Goal: Information Seeking & Learning: Learn about a topic

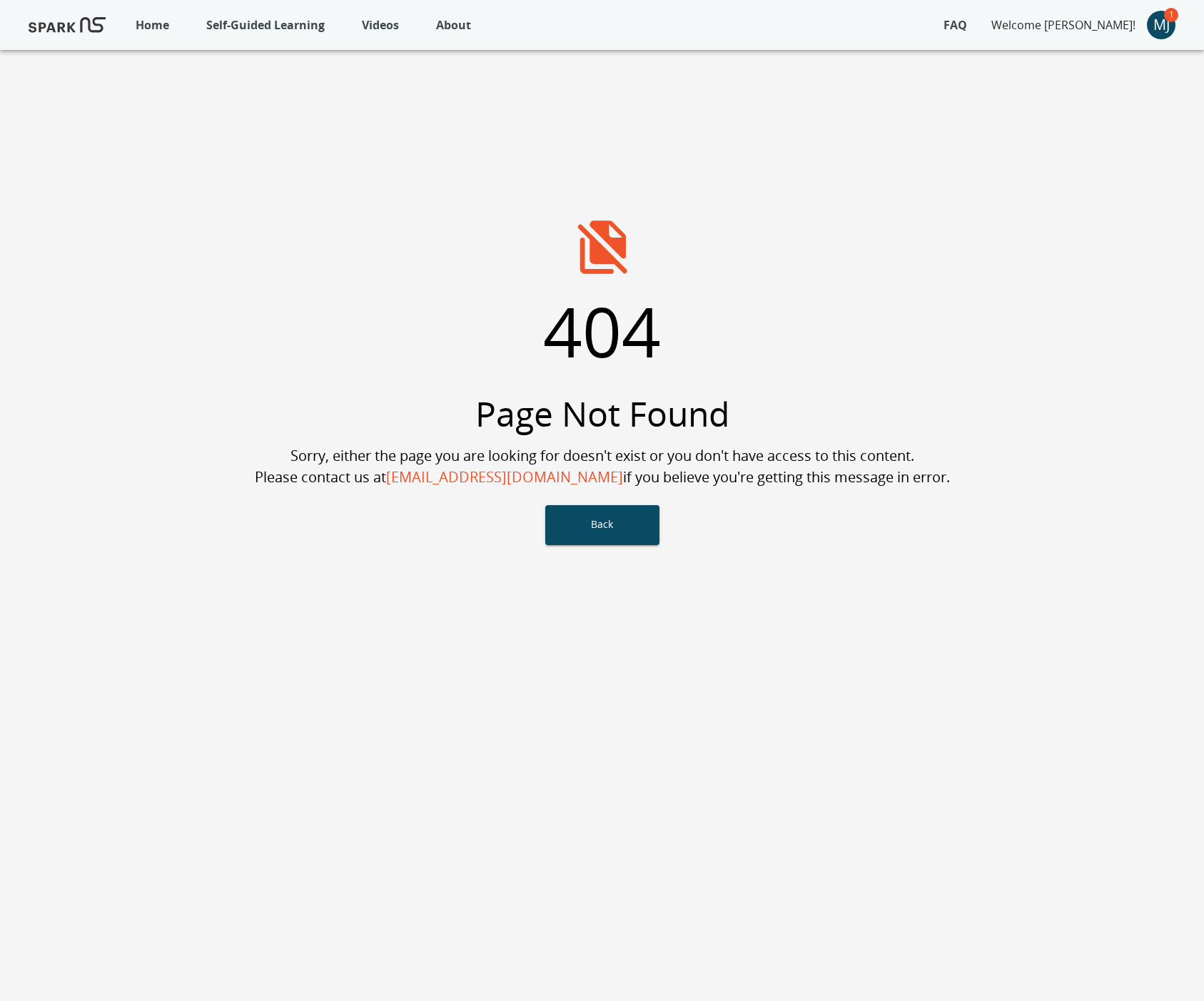
click at [277, 26] on p "Self-Guided Learning" at bounding box center [265, 25] width 118 height 17
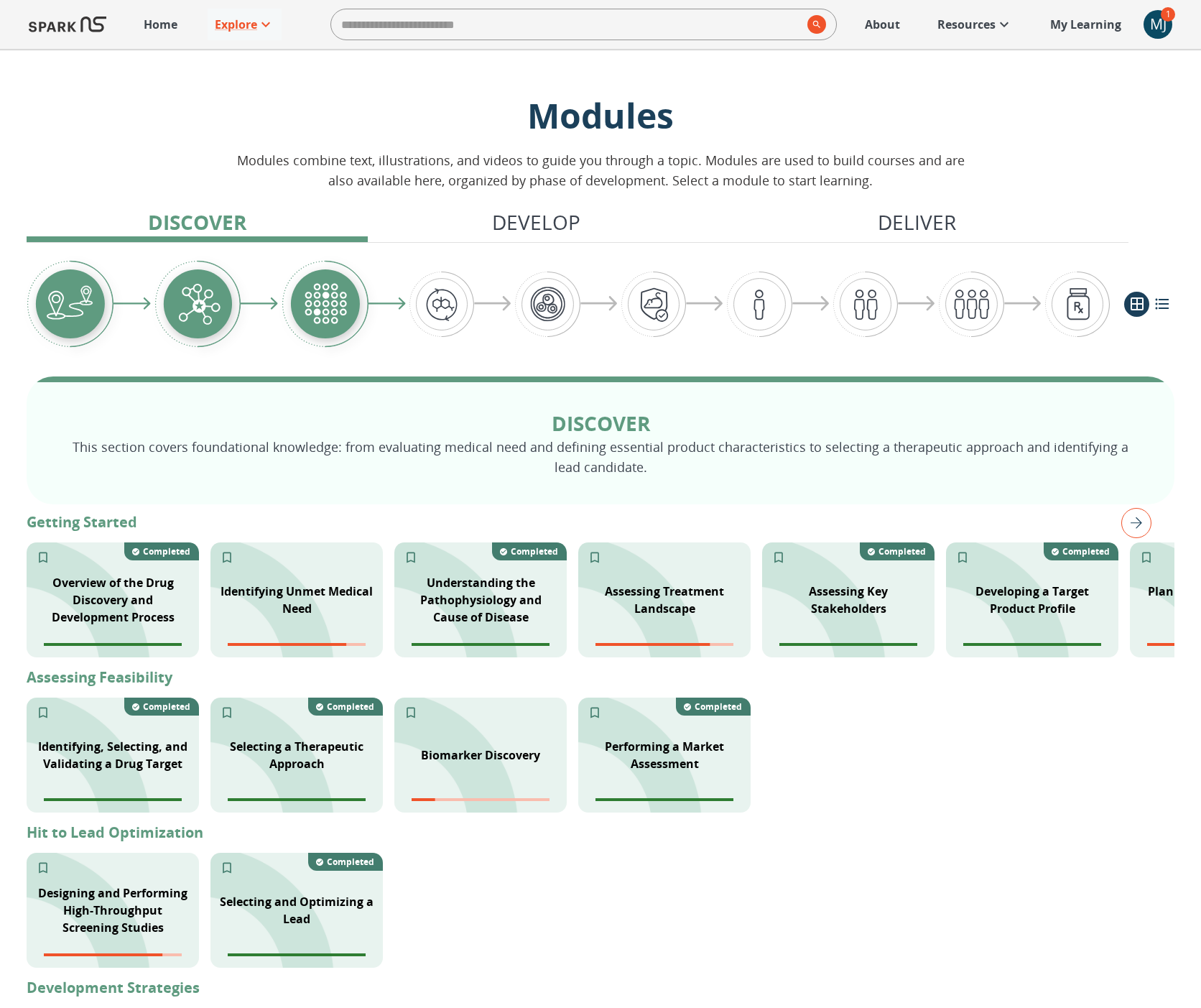
click at [145, 27] on p "Home" at bounding box center [160, 24] width 34 height 17
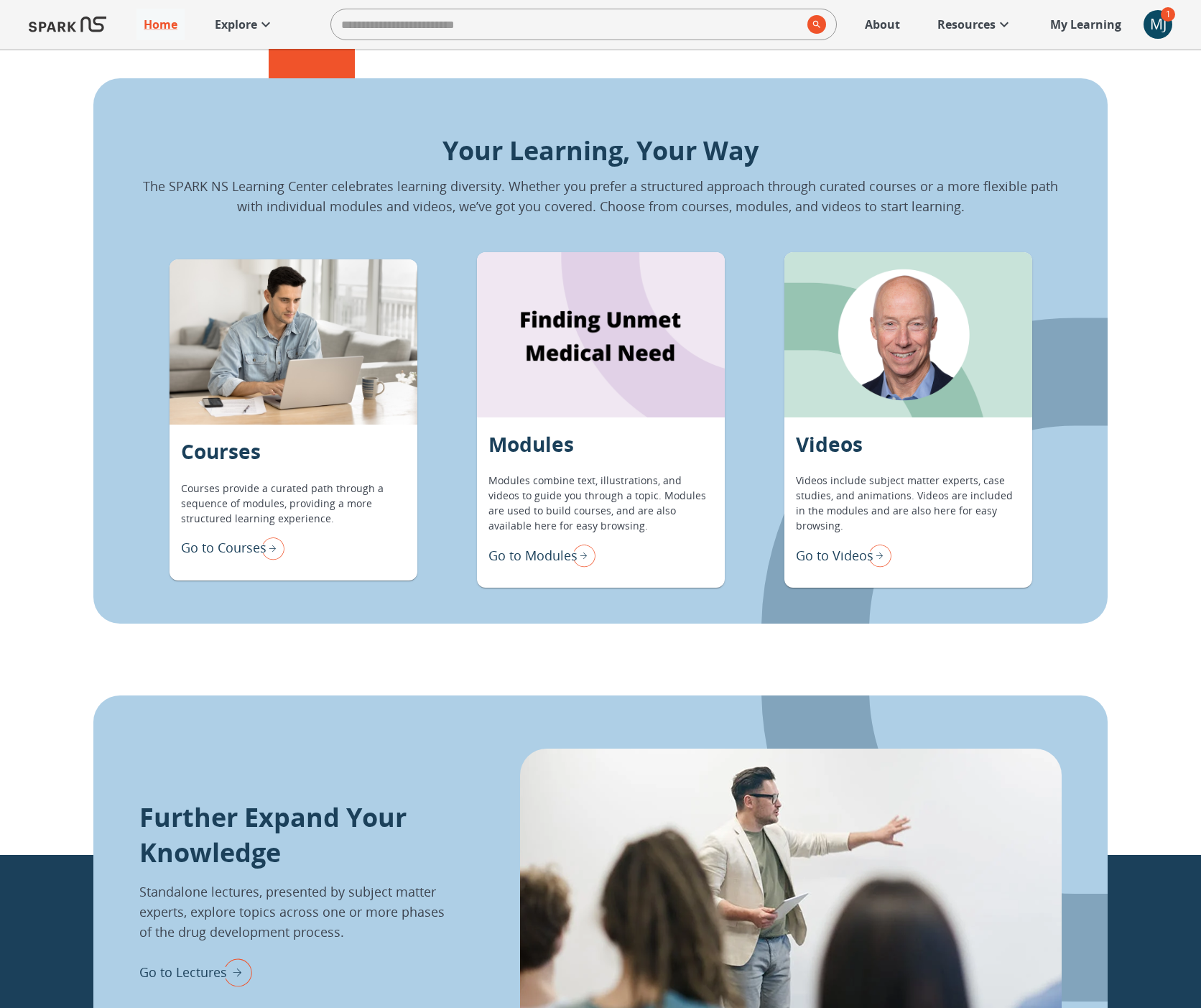
scroll to position [1187, 0]
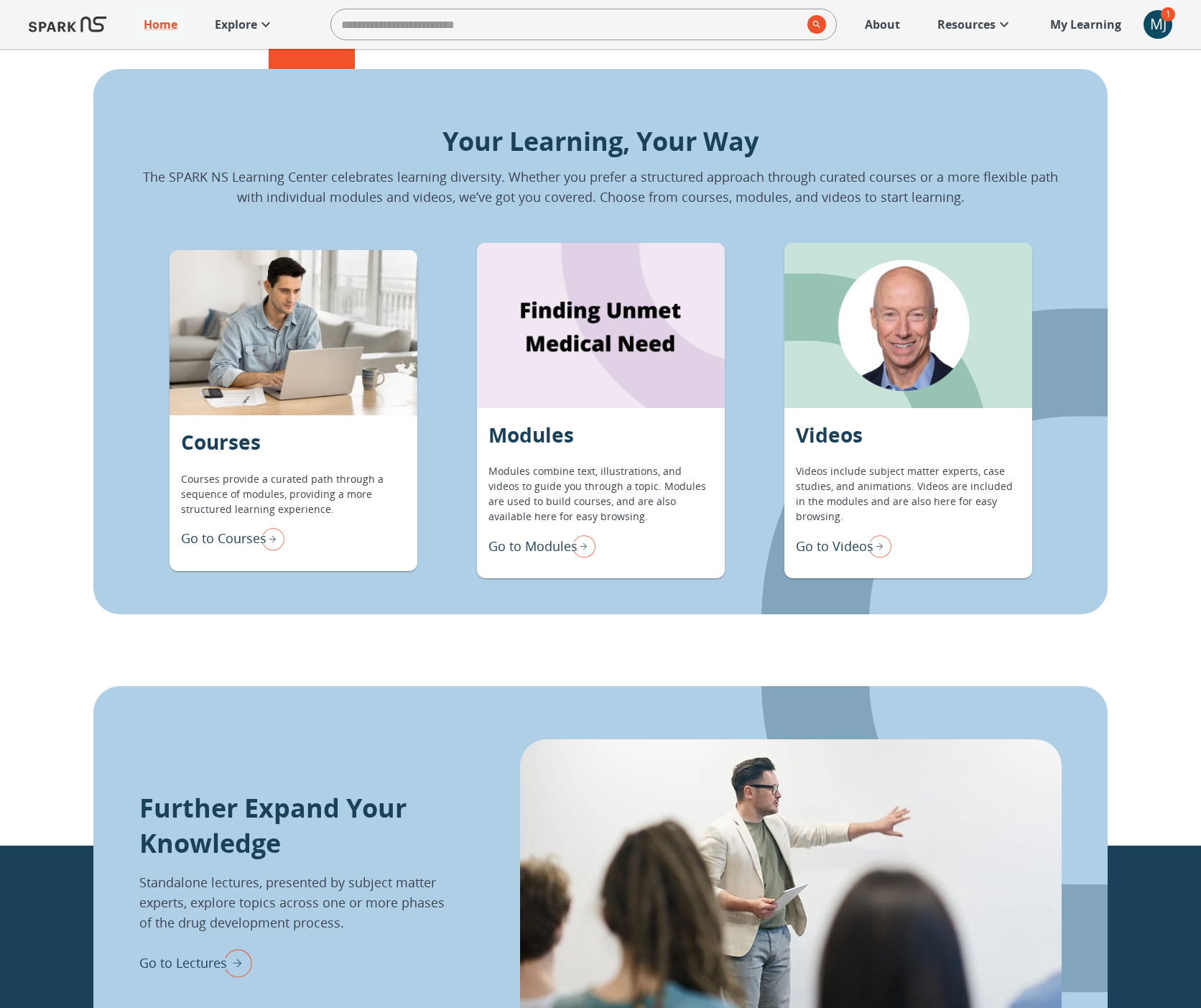
click at [561, 548] on p "Go to Modules" at bounding box center [533, 546] width 89 height 19
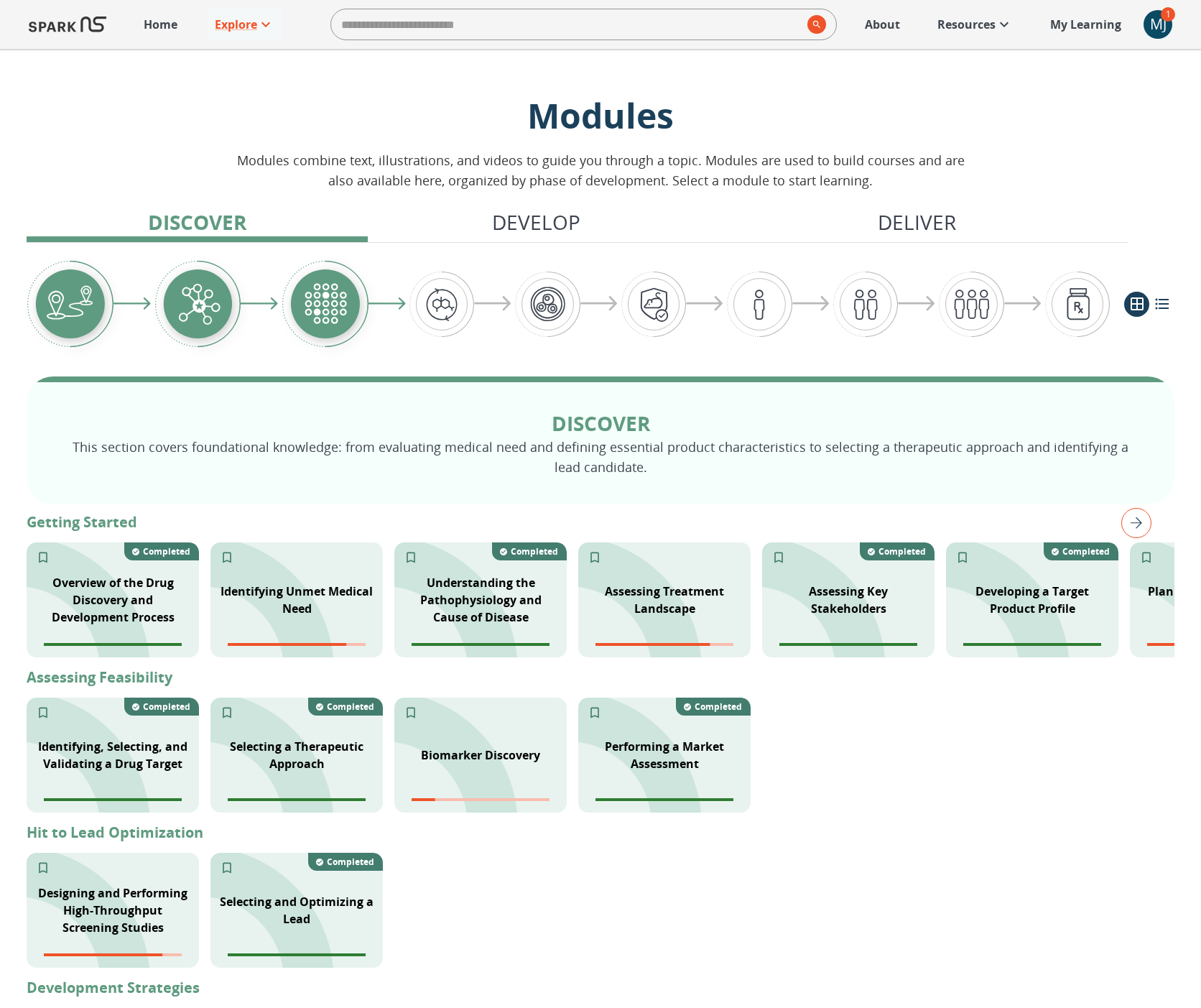
click at [1086, 29] on p "My Learning" at bounding box center [1085, 24] width 71 height 17
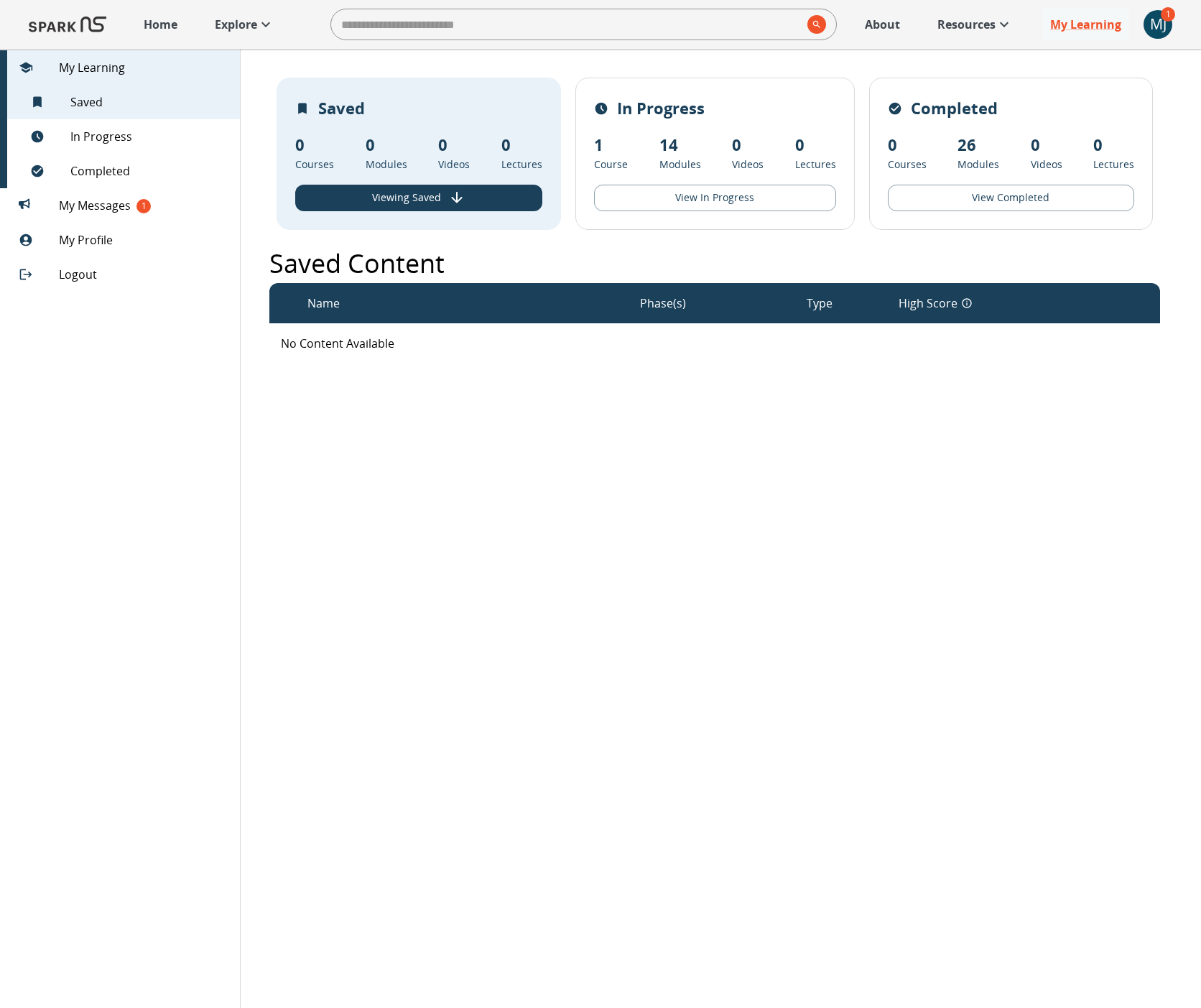
click at [90, 203] on span "My Messages 1" at bounding box center [143, 205] width 169 height 17
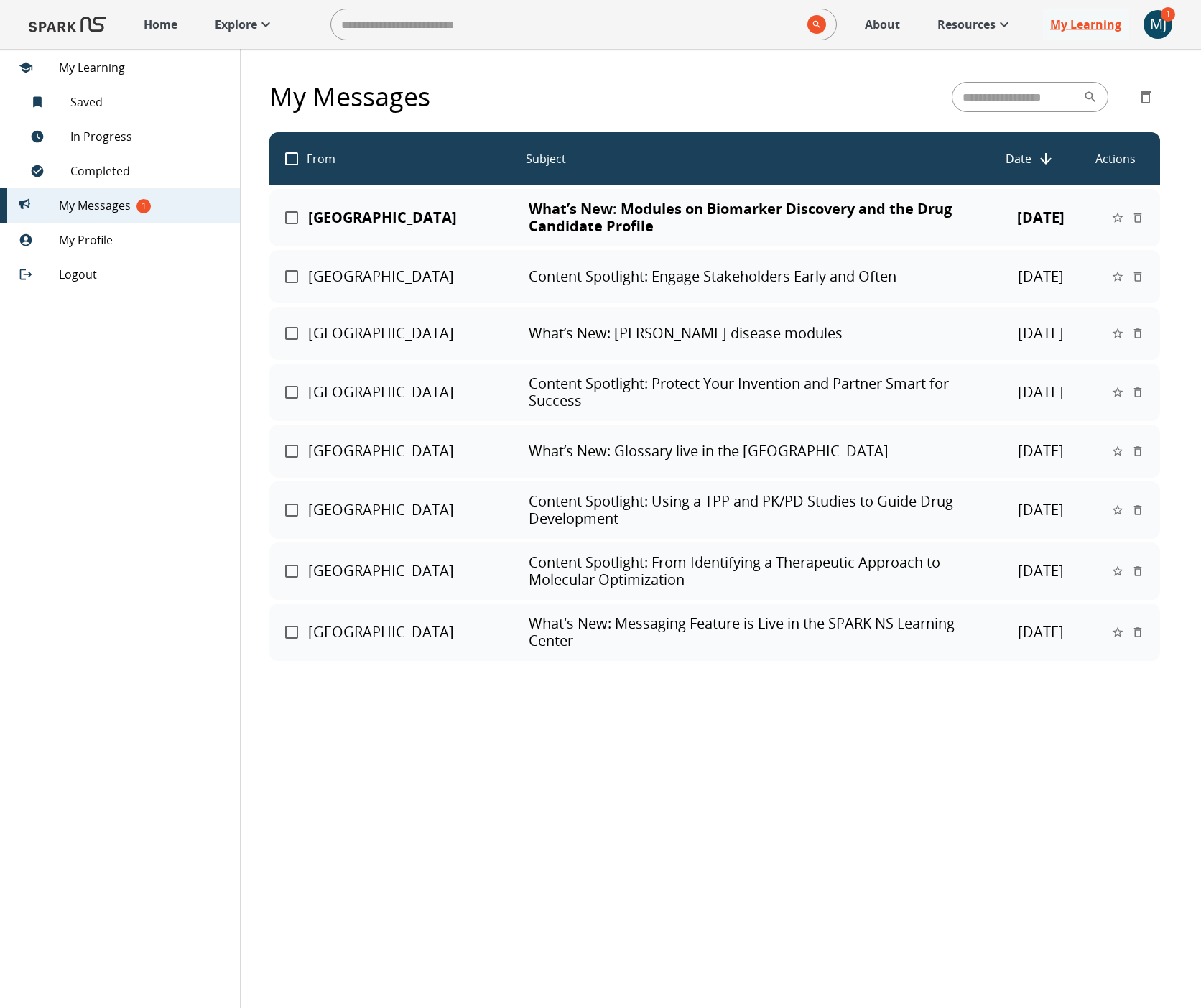
click at [561, 215] on p "What’s New: Modules on Biomarker Discovery and the Drug Candidate Profile" at bounding box center [751, 218] width 445 height 35
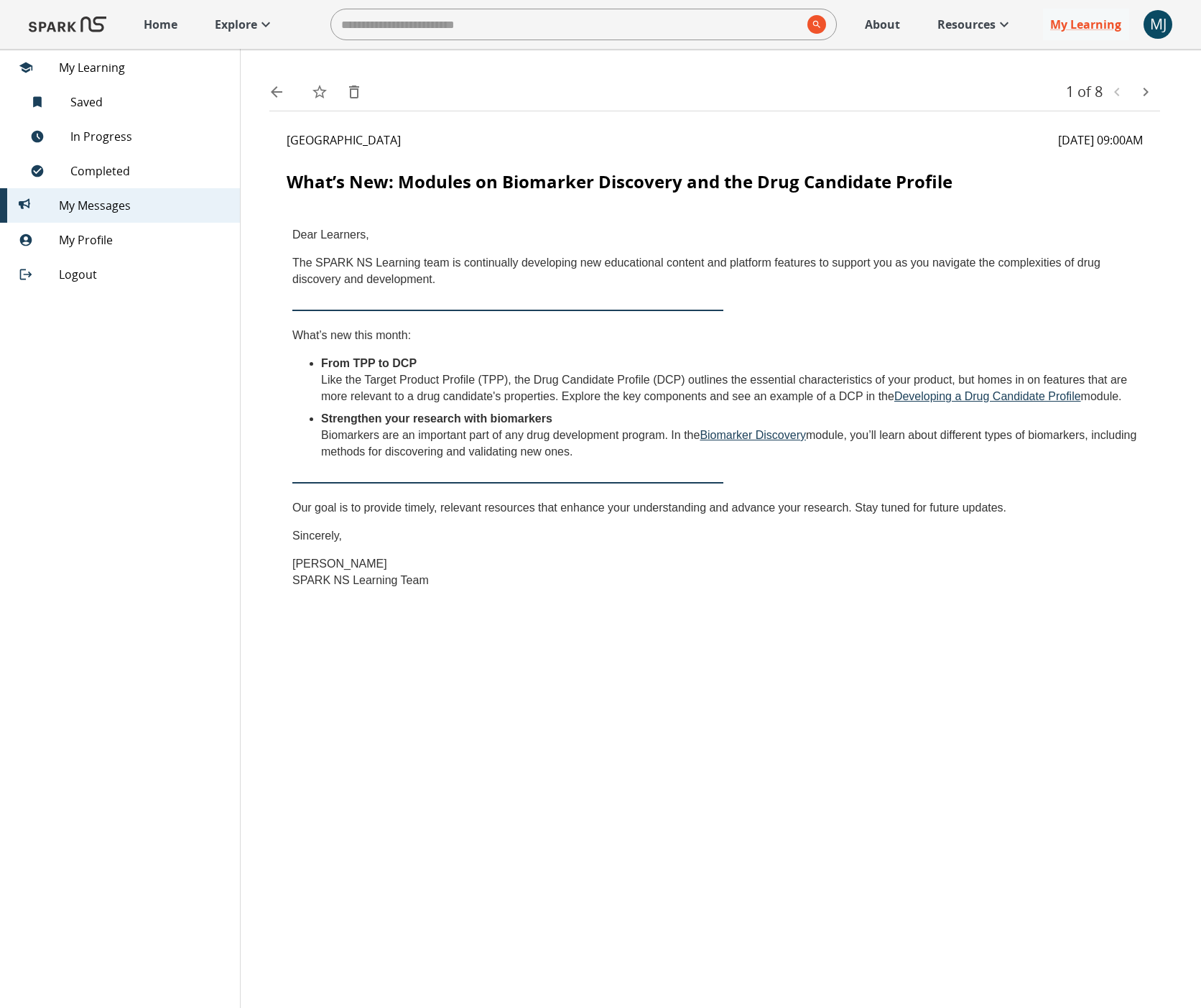
click at [158, 27] on p "Home" at bounding box center [160, 24] width 34 height 17
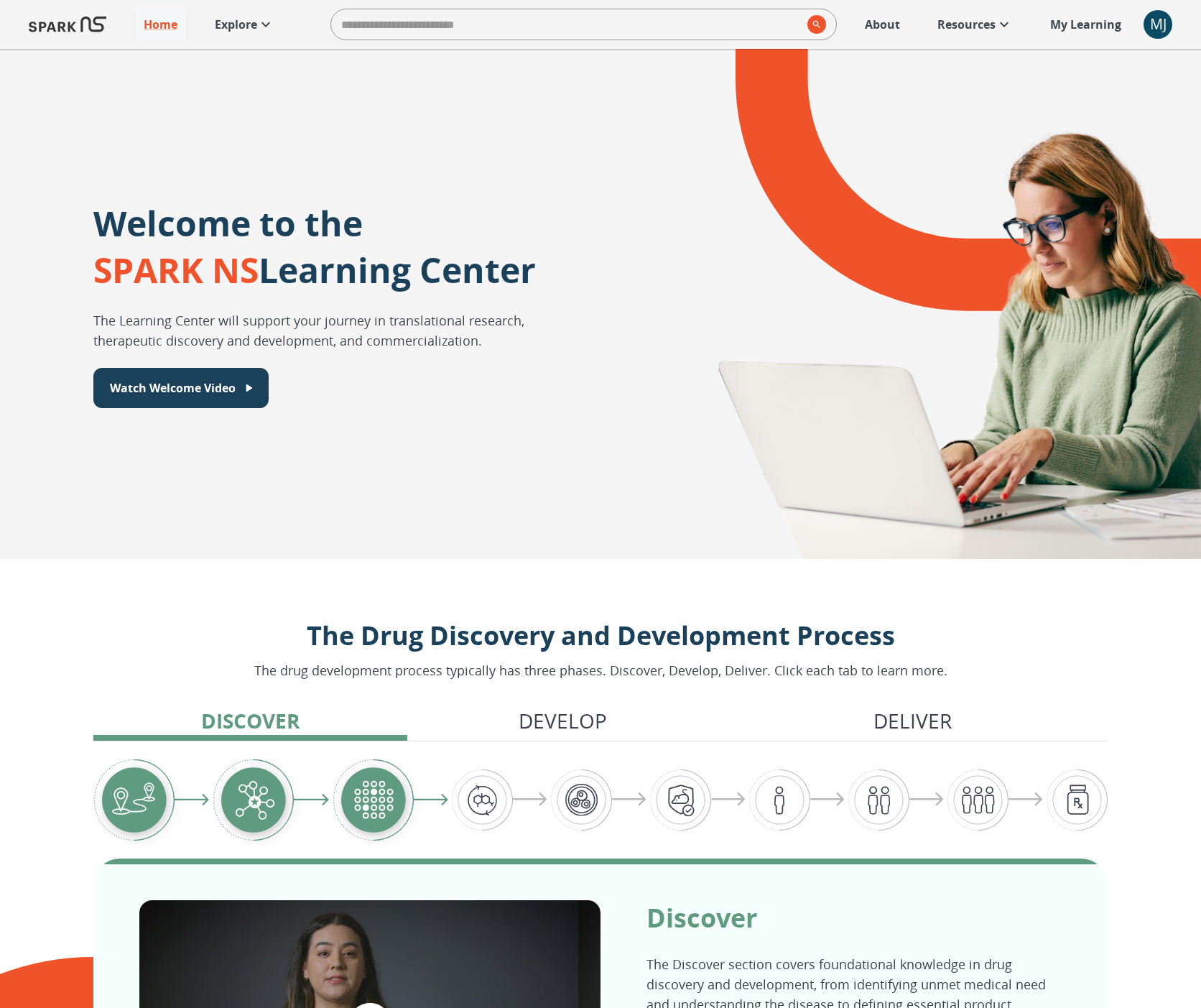
scroll to position [246, 0]
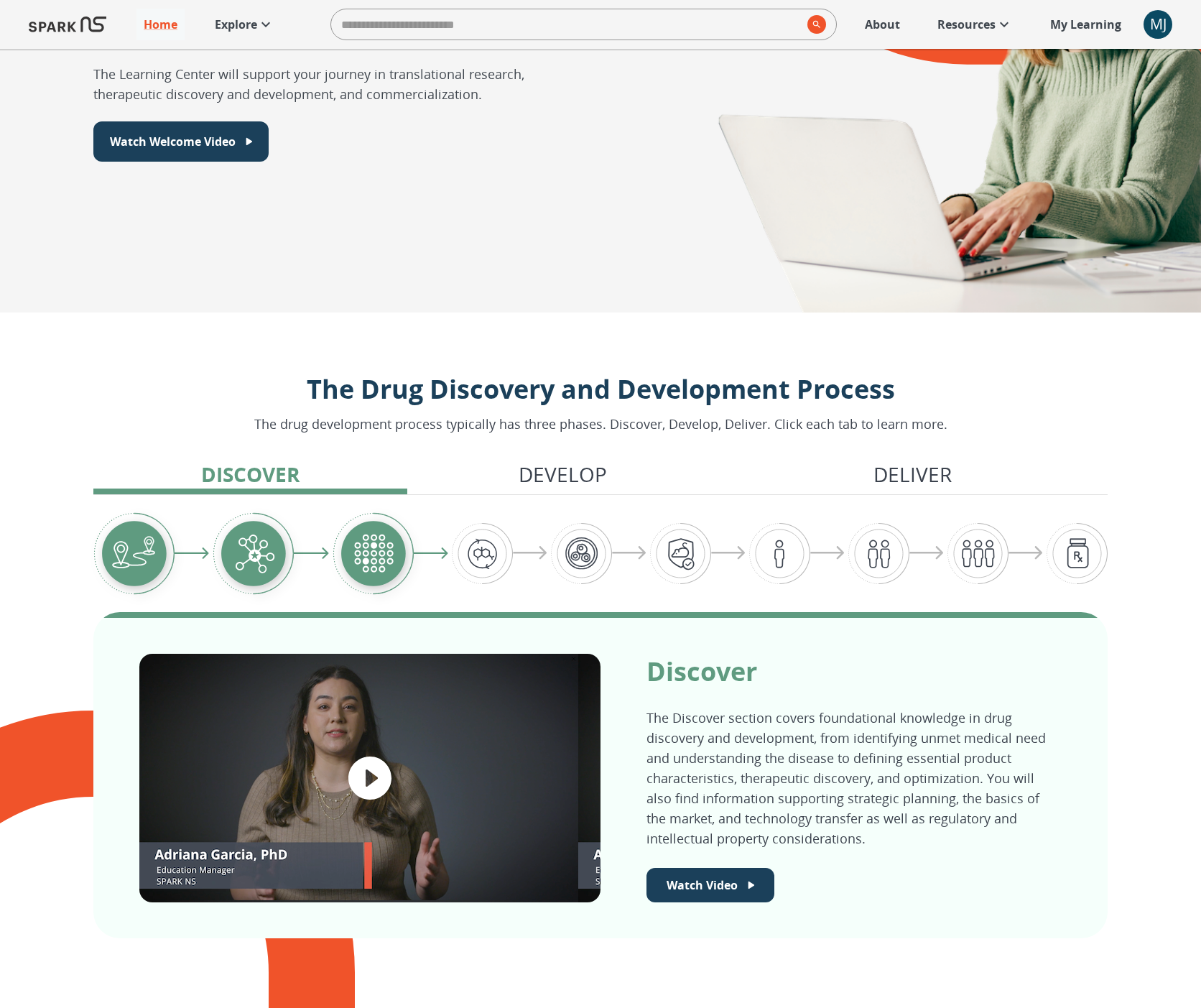
click at [575, 550] on img "Graphic showing the progression through the Discover, Develop, and Deliver pipe…" at bounding box center [581, 553] width 61 height 61
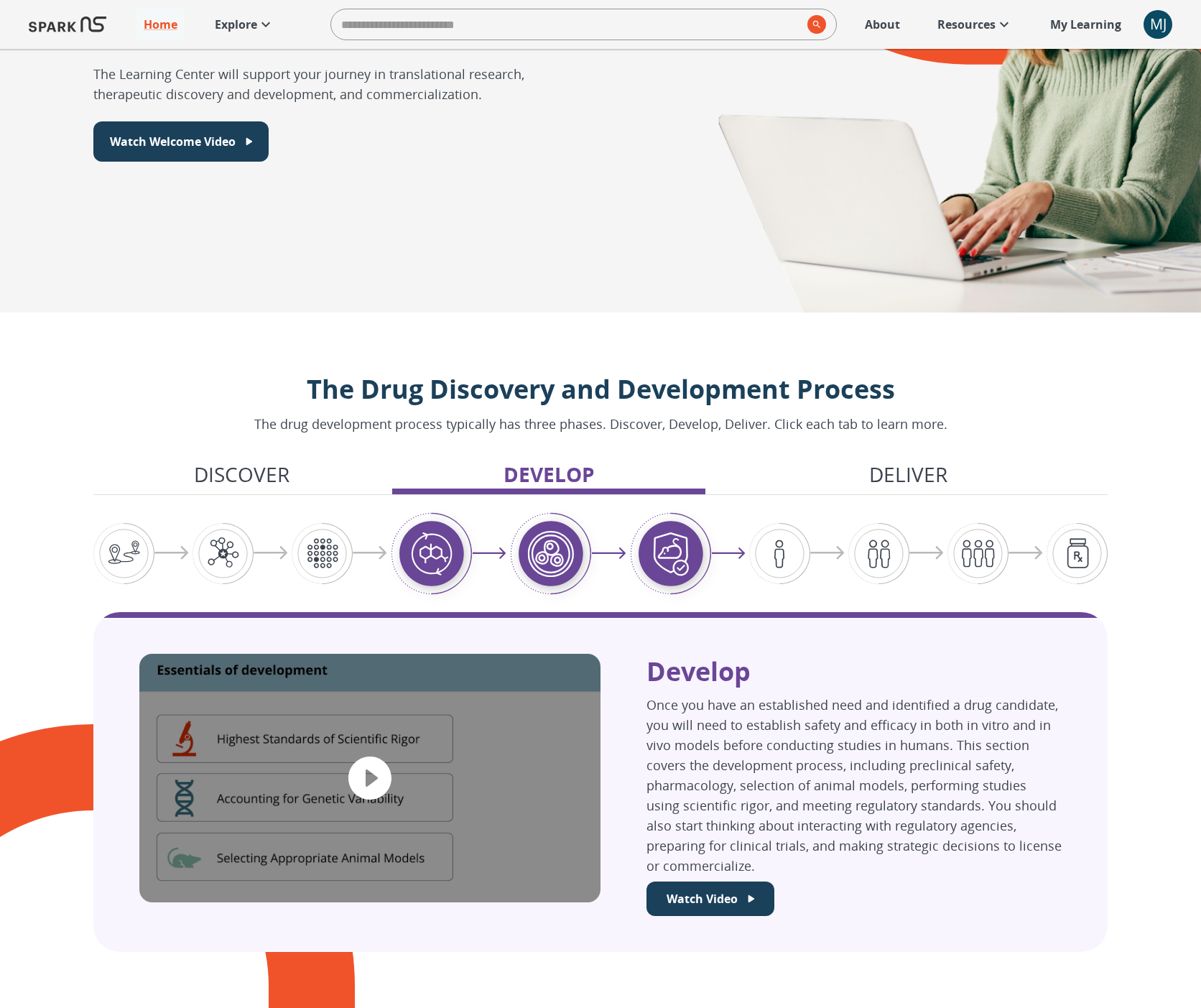
click at [829, 536] on div "Graphic showing the progression through the Discover, Develop, and Deliver pipe…" at bounding box center [601, 553] width 1014 height 83
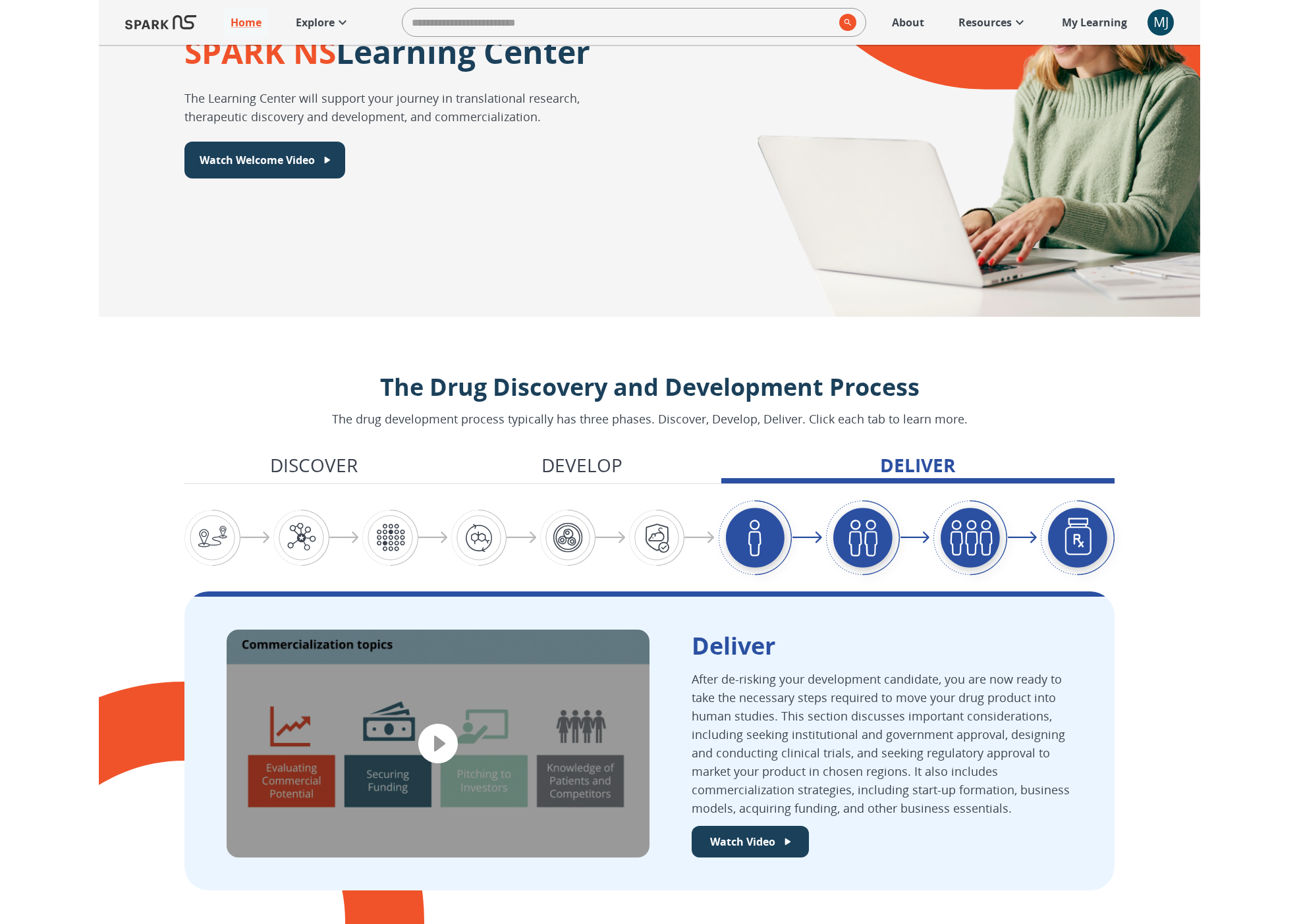
scroll to position [0, 0]
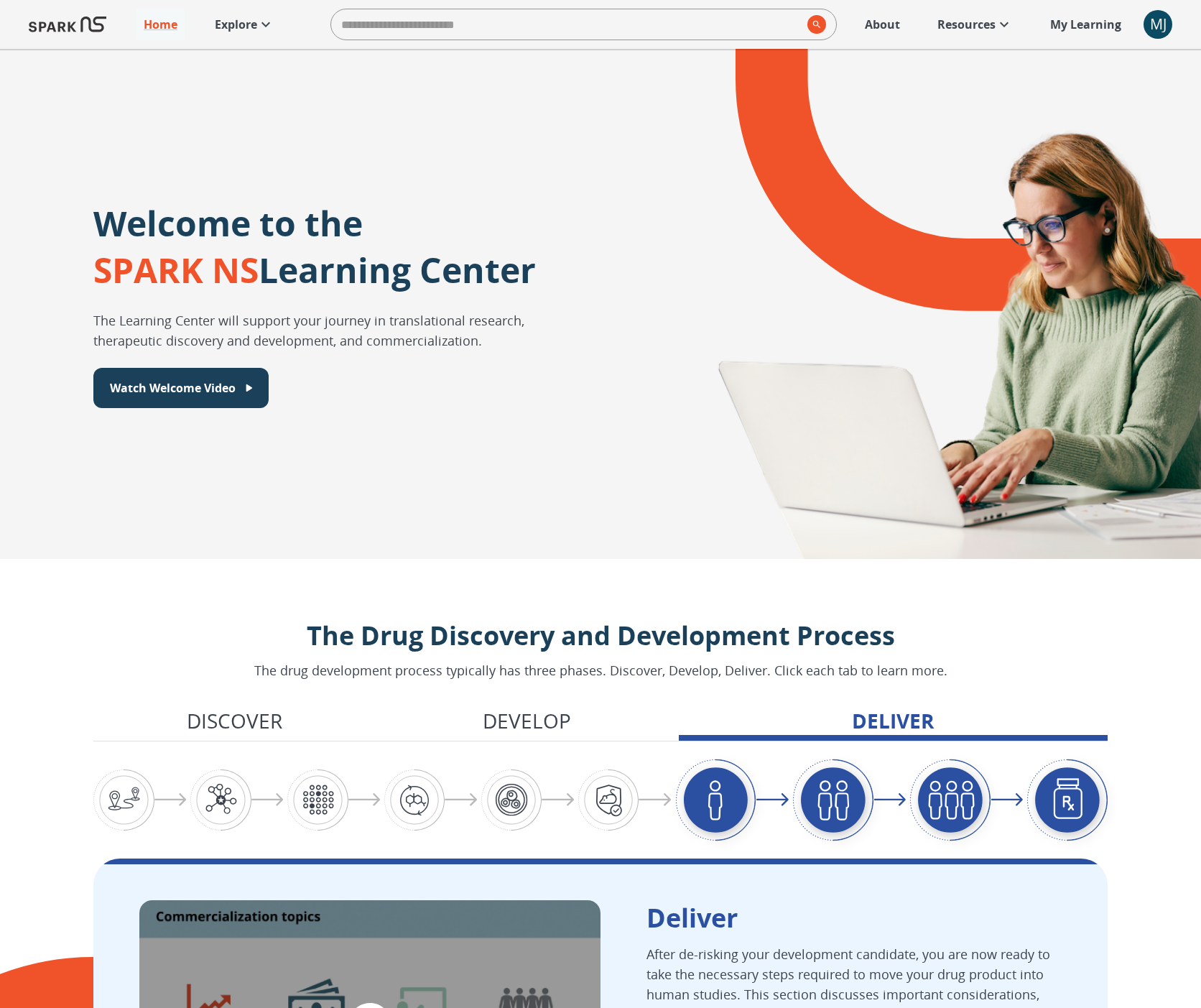
click at [237, 23] on p "Explore" at bounding box center [236, 24] width 43 height 17
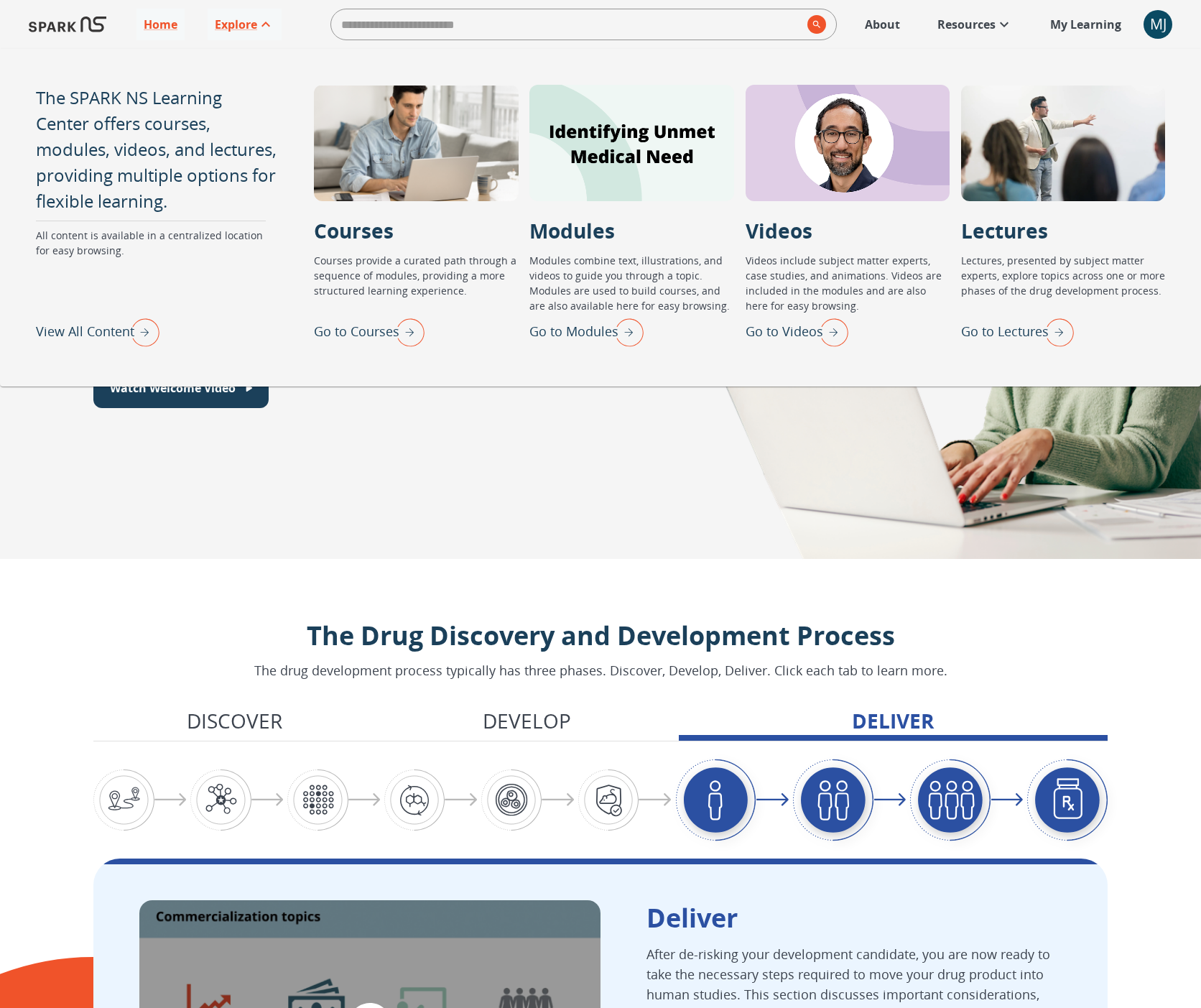
click at [134, 329] on img "View All Content" at bounding box center [141, 332] width 36 height 37
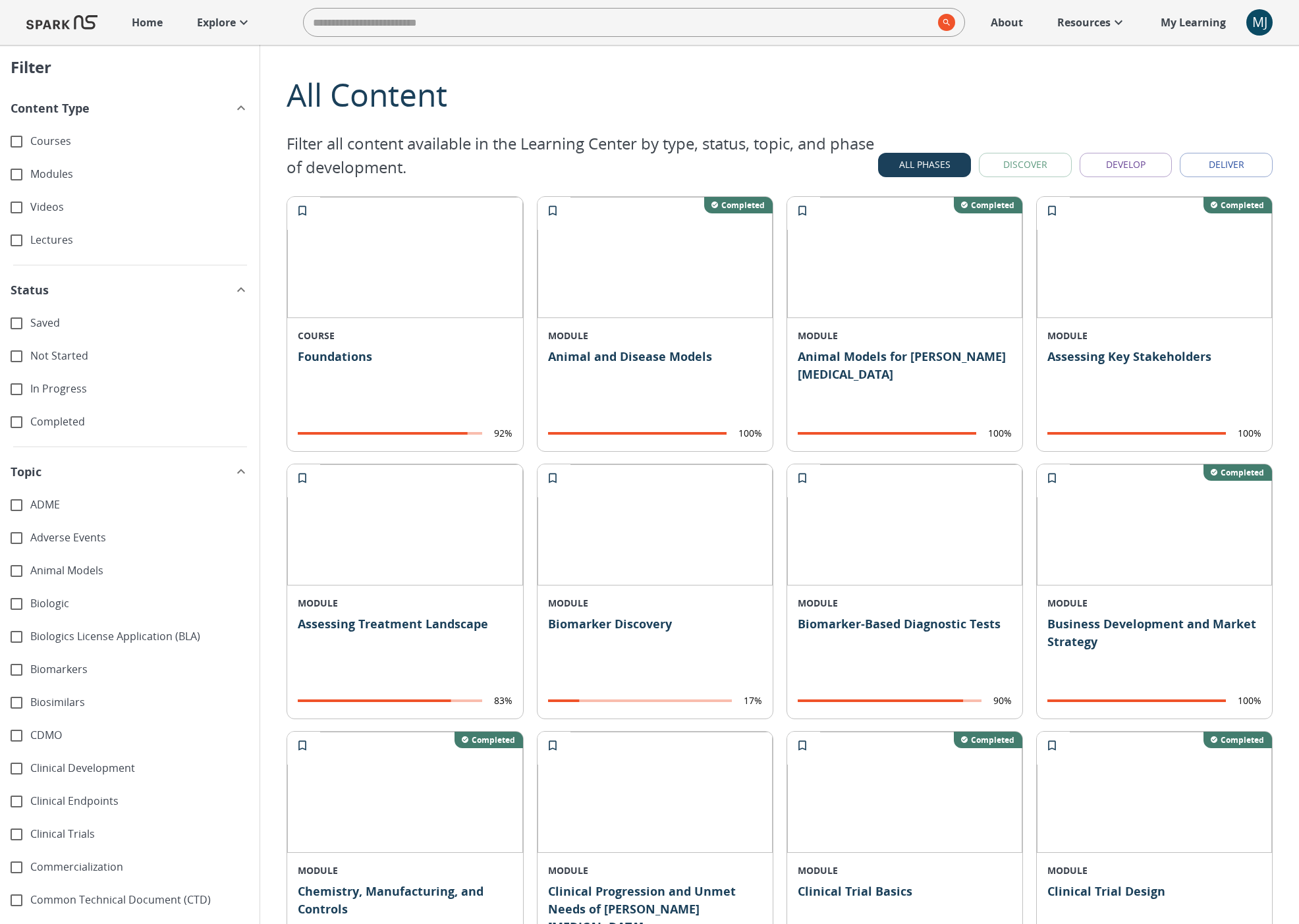
click at [1014, 168] on button "Discover" at bounding box center [1025, 164] width 93 height 24
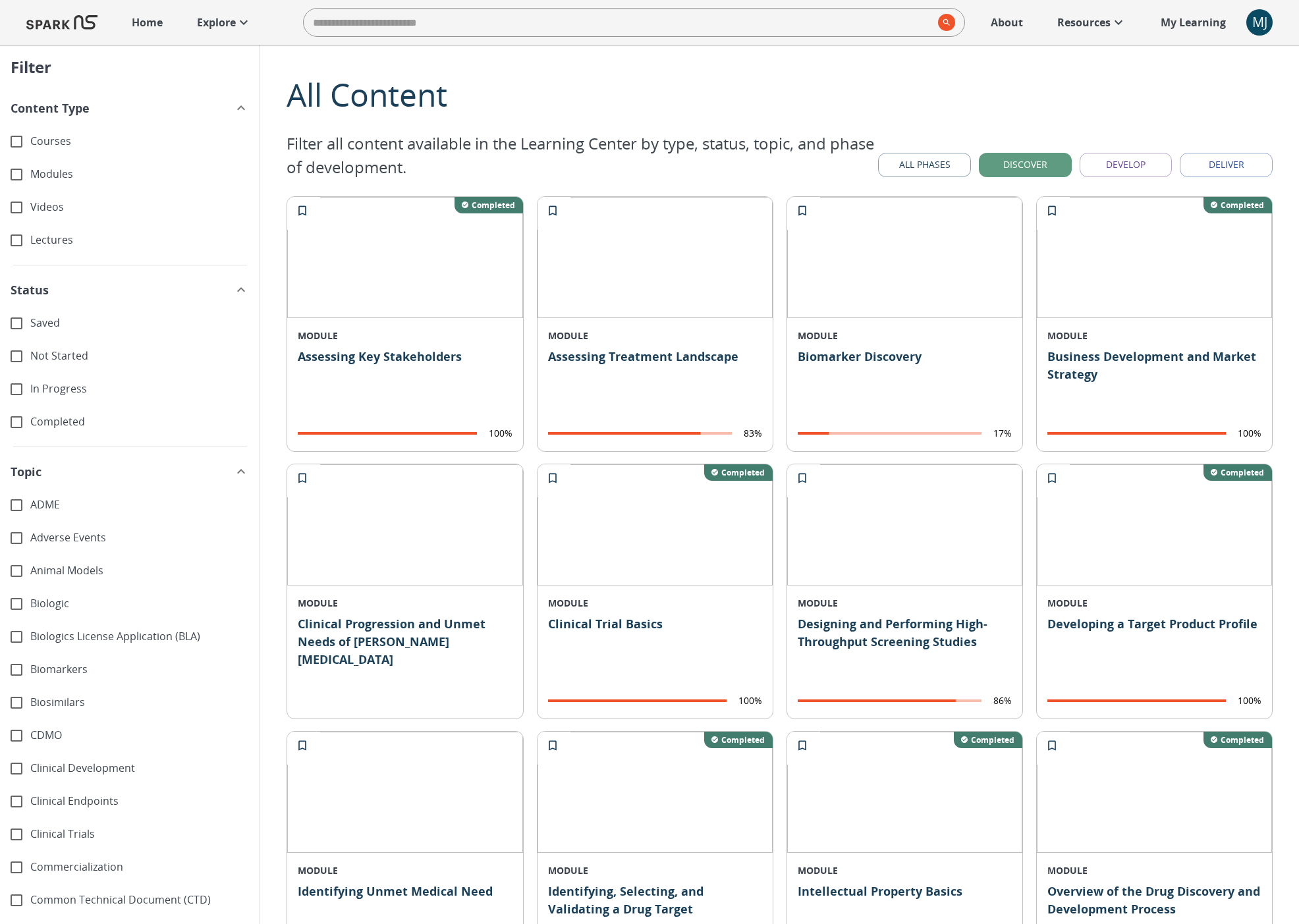
click at [1111, 174] on button "Develop" at bounding box center [1126, 164] width 93 height 24
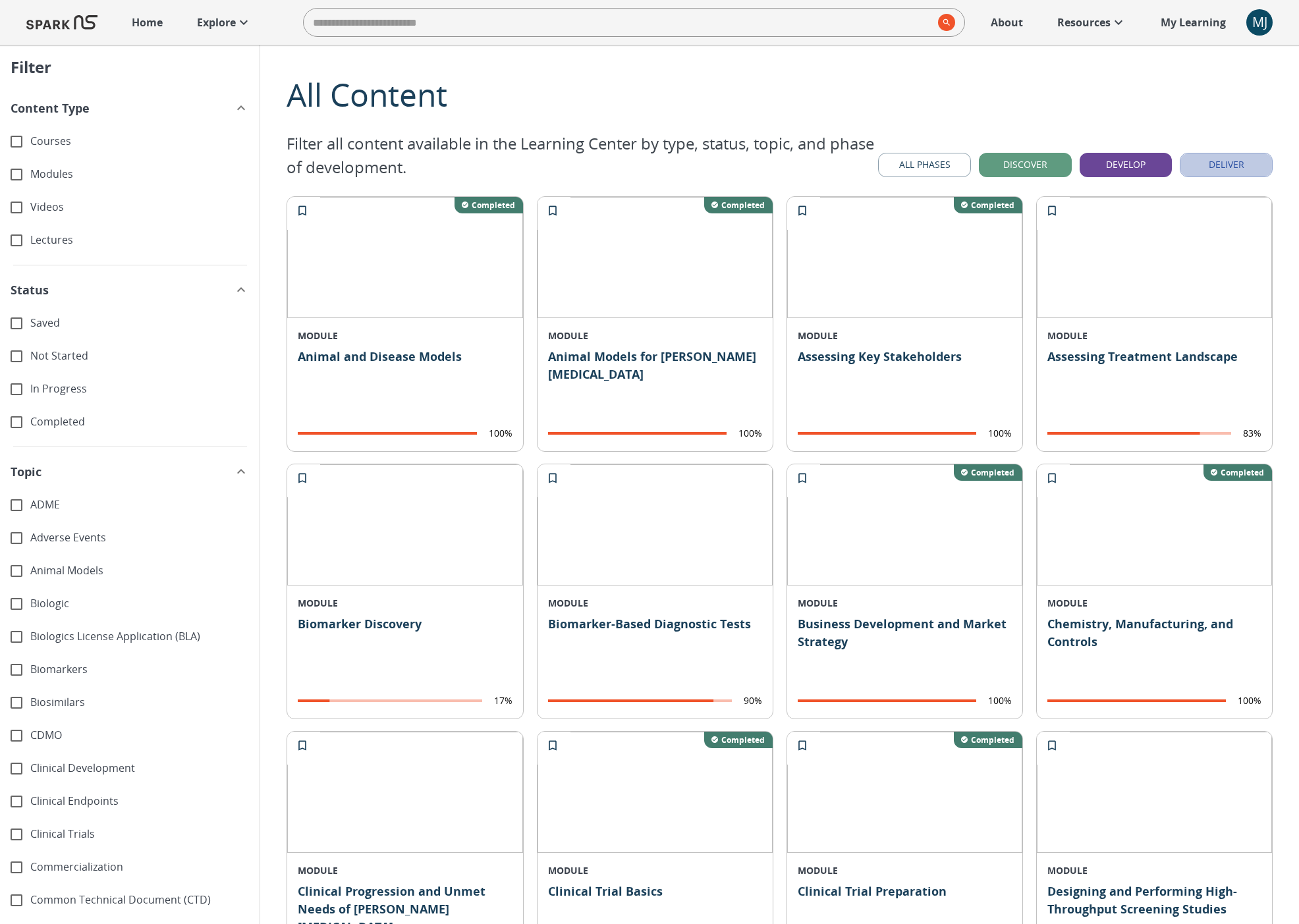
click at [1111, 165] on button "Deliver" at bounding box center [1226, 164] width 93 height 24
click at [1049, 159] on button "Discover" at bounding box center [1025, 164] width 93 height 24
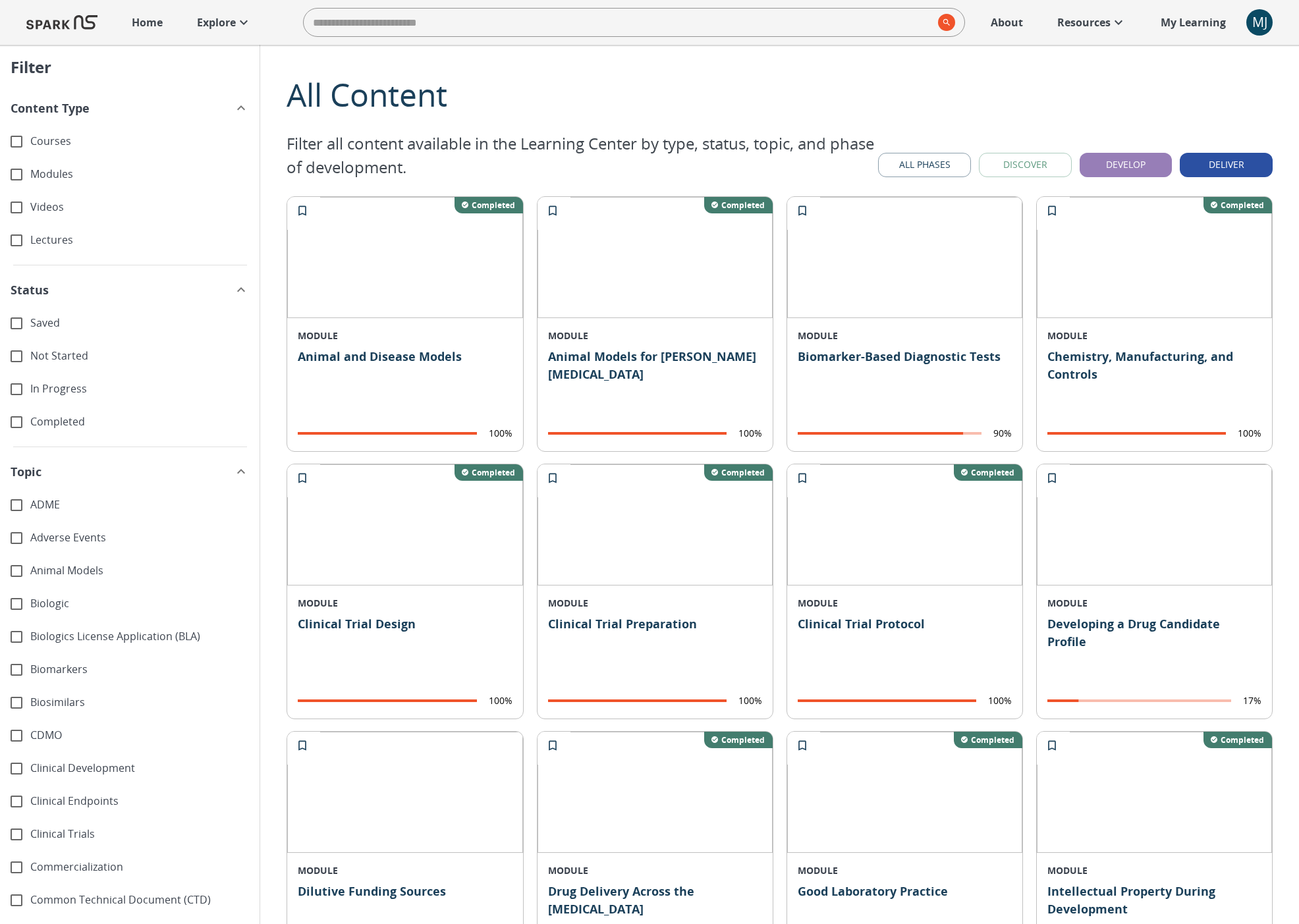
click at [1111, 158] on button "Develop" at bounding box center [1126, 164] width 93 height 24
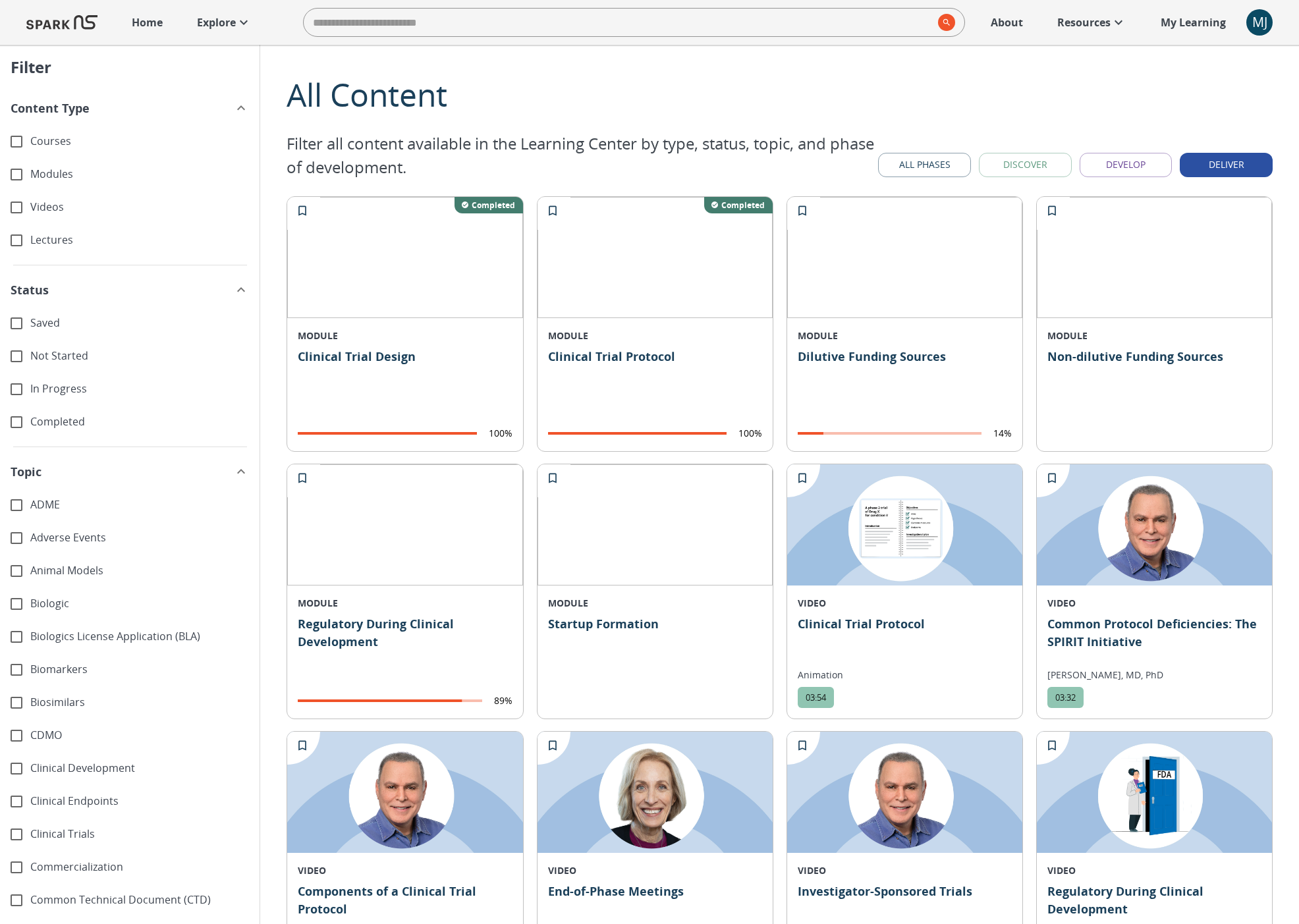
click at [1111, 158] on button "Deliver" at bounding box center [1226, 164] width 93 height 24
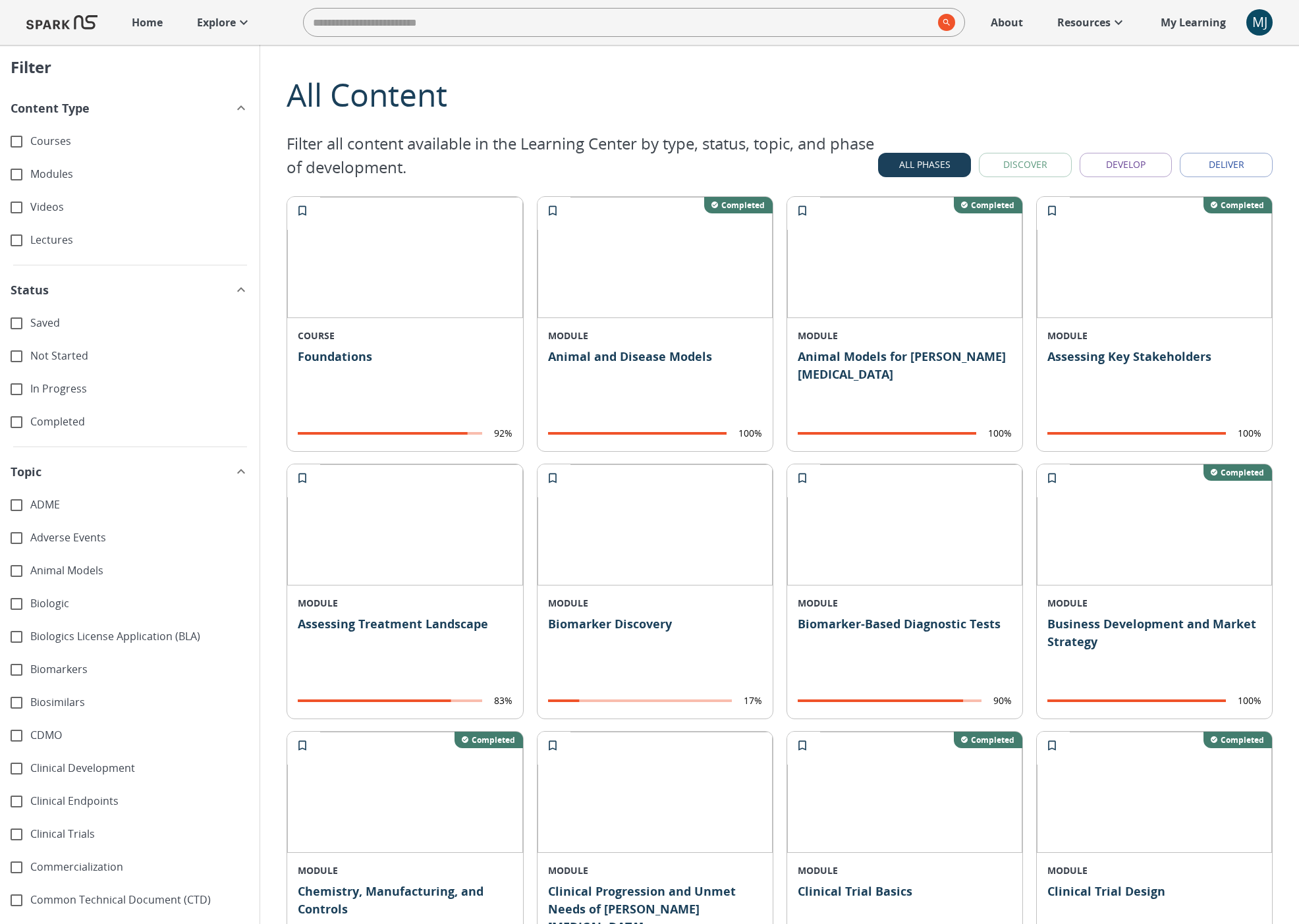
click at [1111, 158] on div "All Phases Discover Develop Deliver Filter Content" at bounding box center [1075, 164] width 394 height 24
click at [1111, 160] on button "Develop" at bounding box center [1126, 164] width 93 height 24
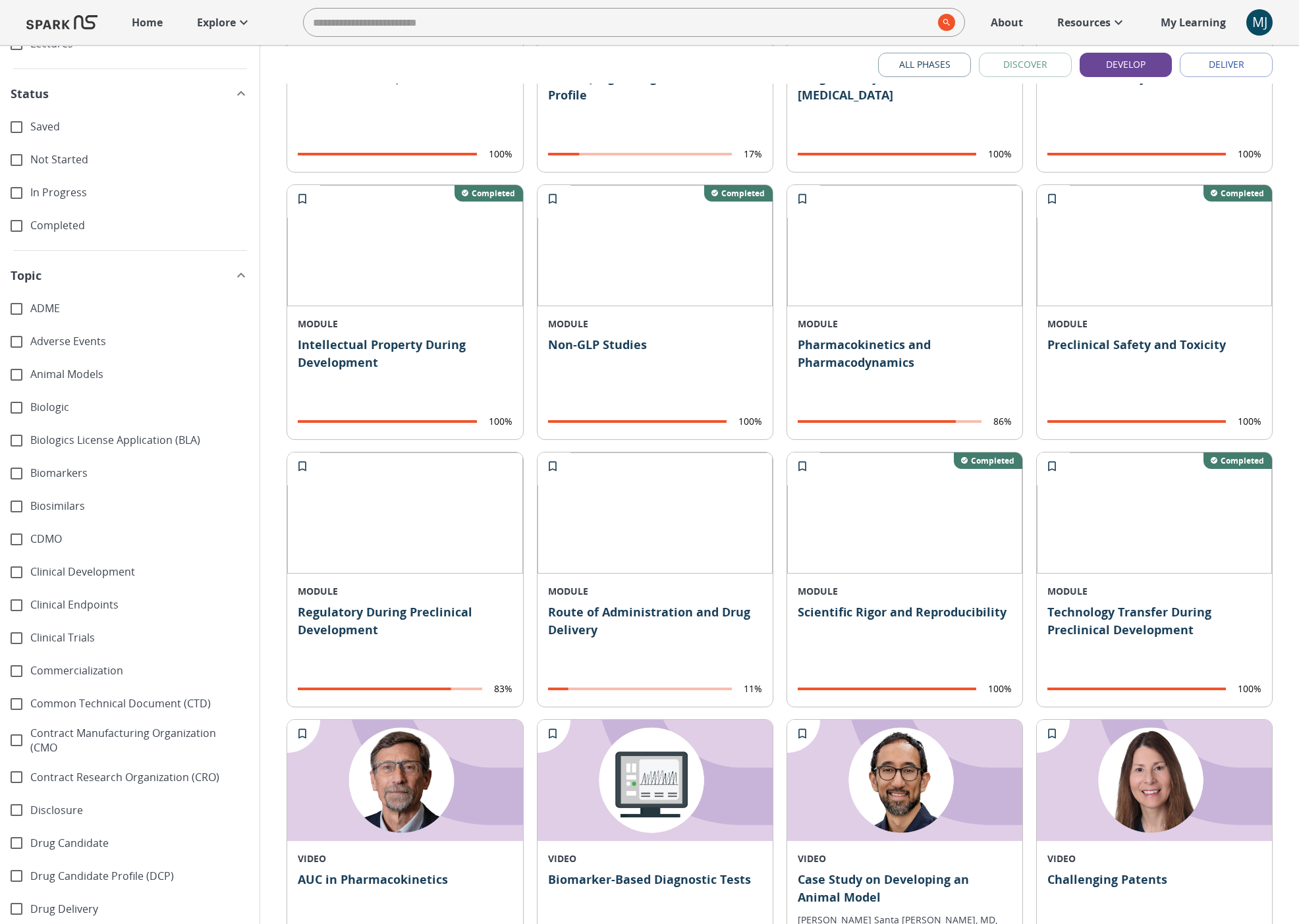
scroll to position [188, 0]
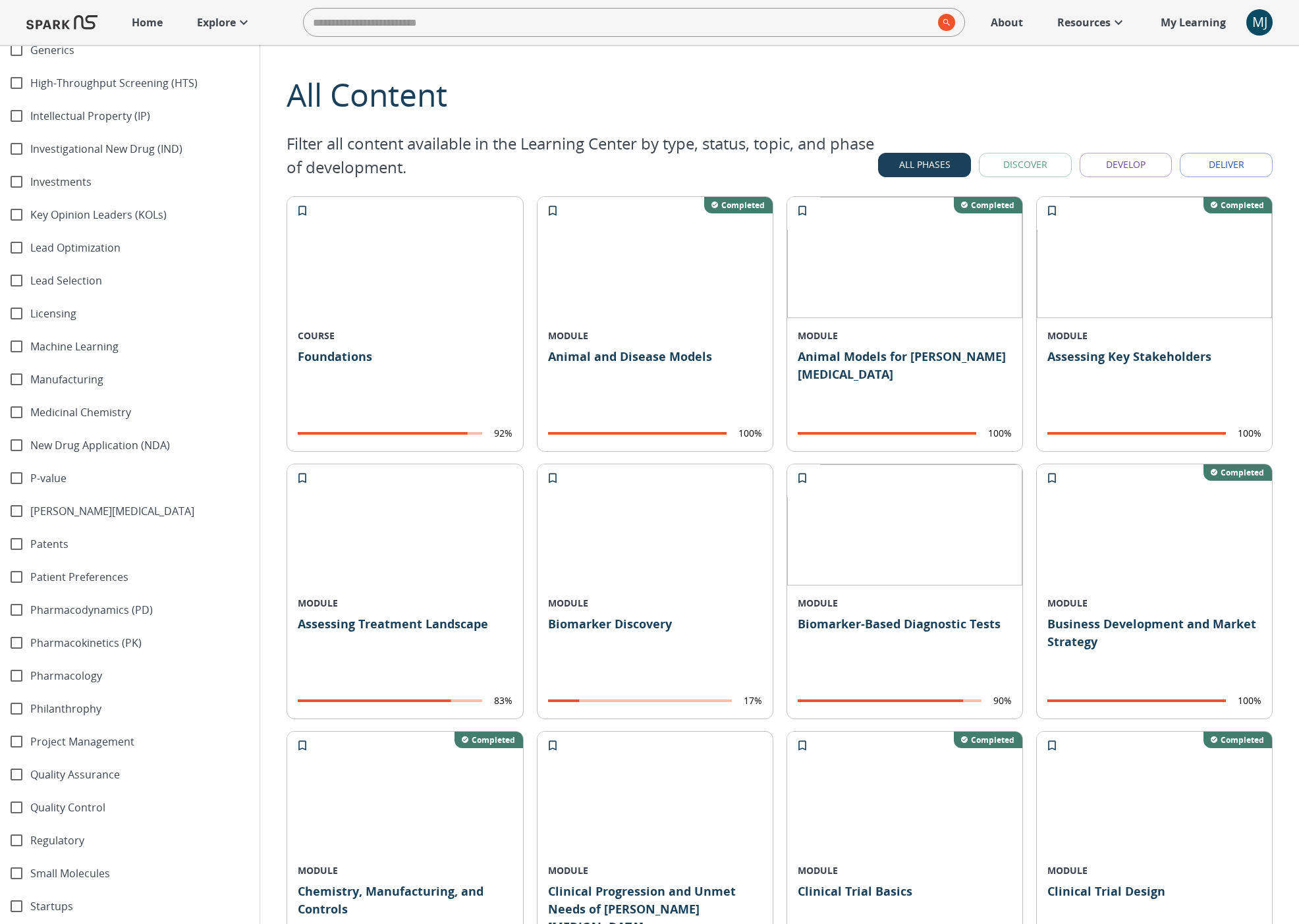
scroll to position [1277, 0]
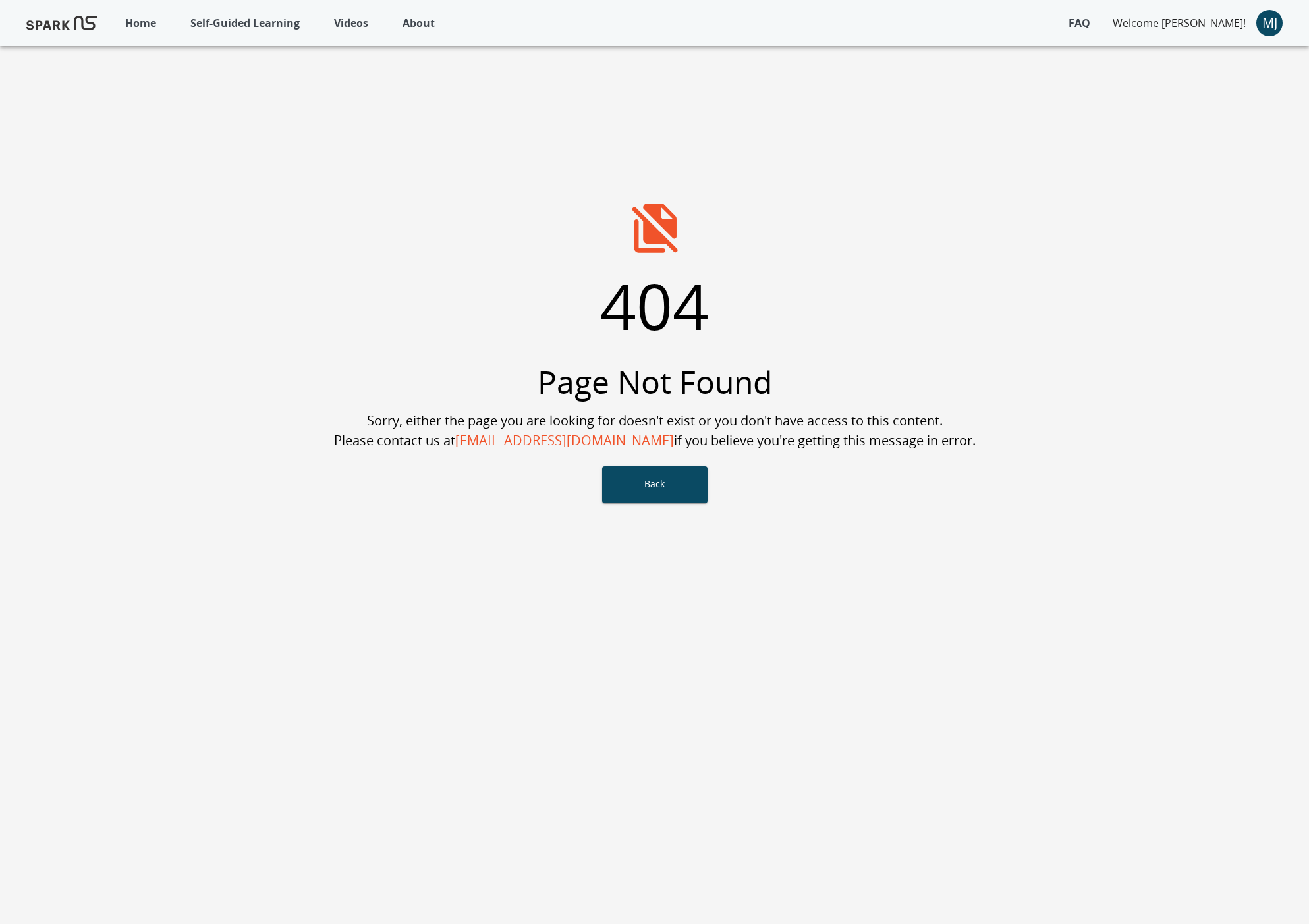
click at [239, 28] on p "Self-Guided Learning" at bounding box center [244, 23] width 109 height 16
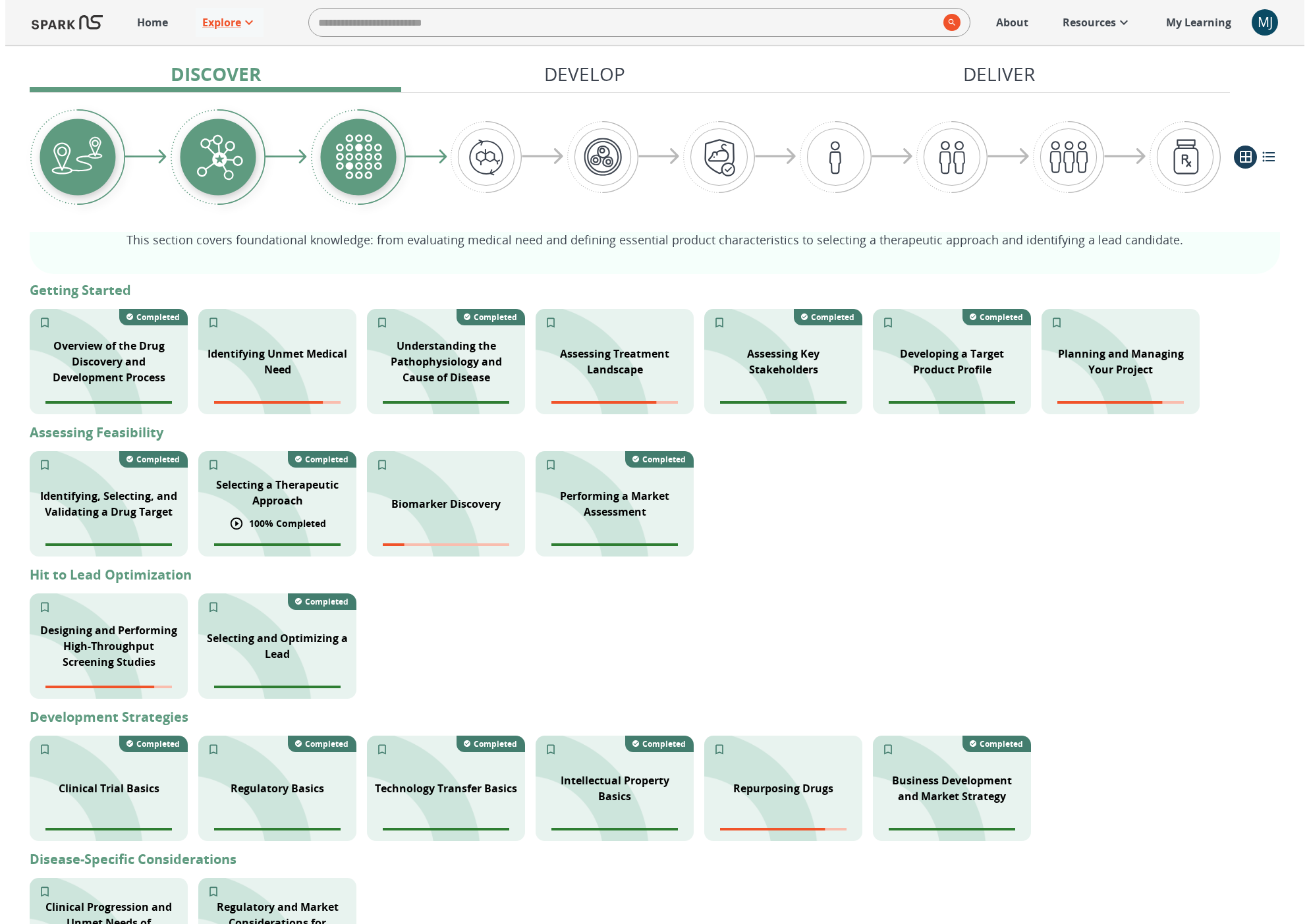
scroll to position [254, 0]
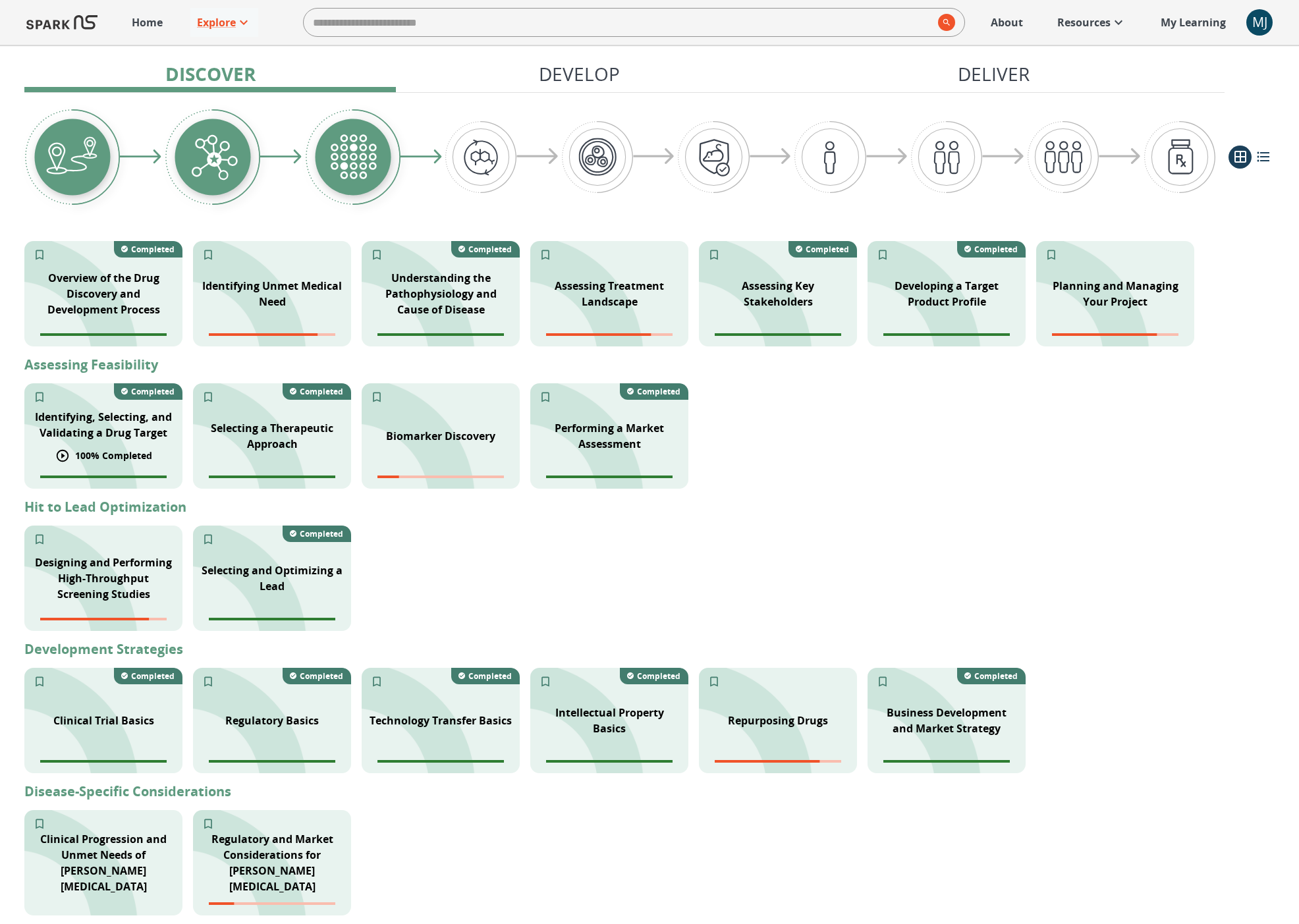
click at [102, 421] on p "Identifying, Selecting, and Validating a Drug Target" at bounding box center [103, 425] width 142 height 32
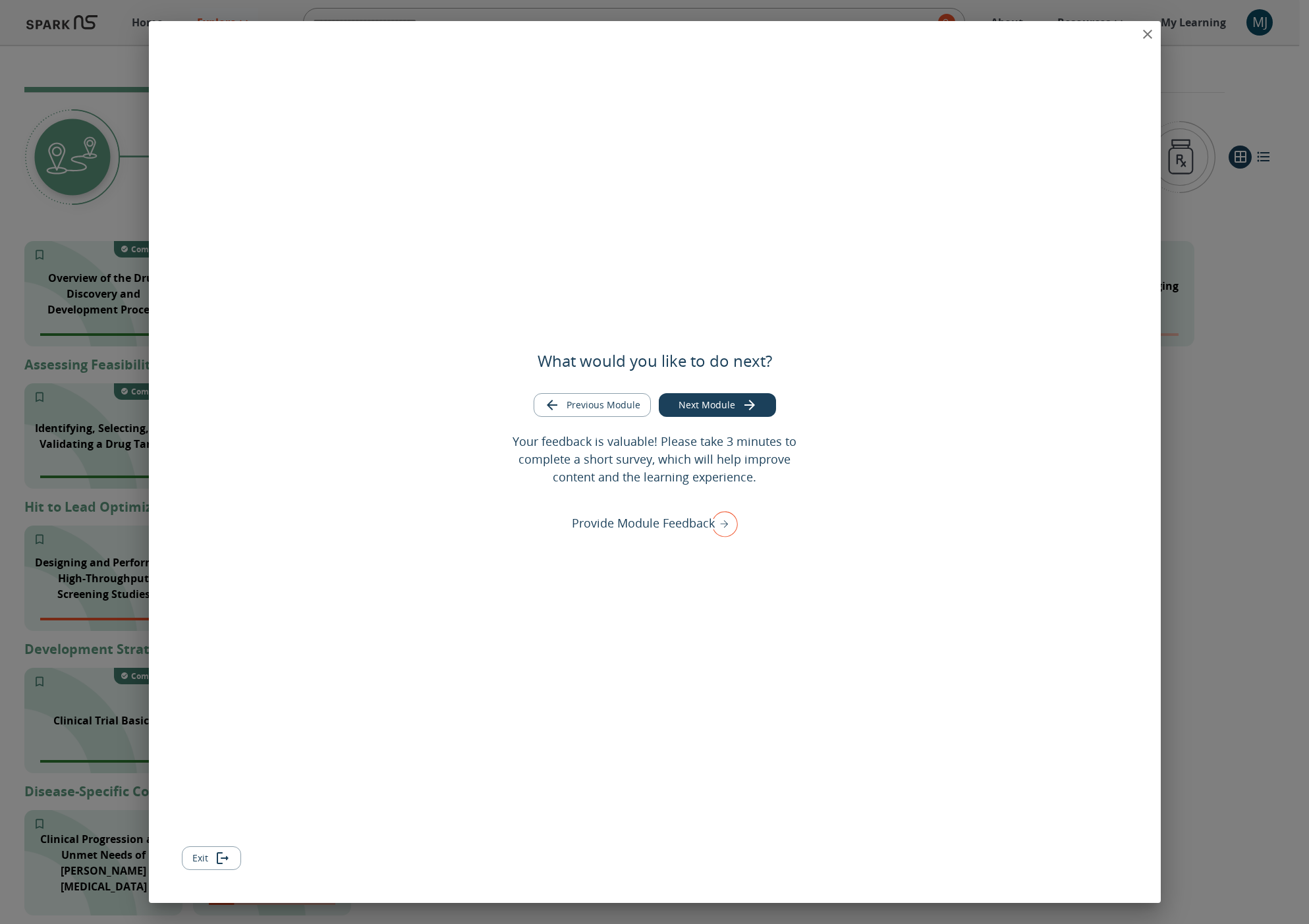
click at [1156, 35] on button "close" at bounding box center [1148, 34] width 26 height 26
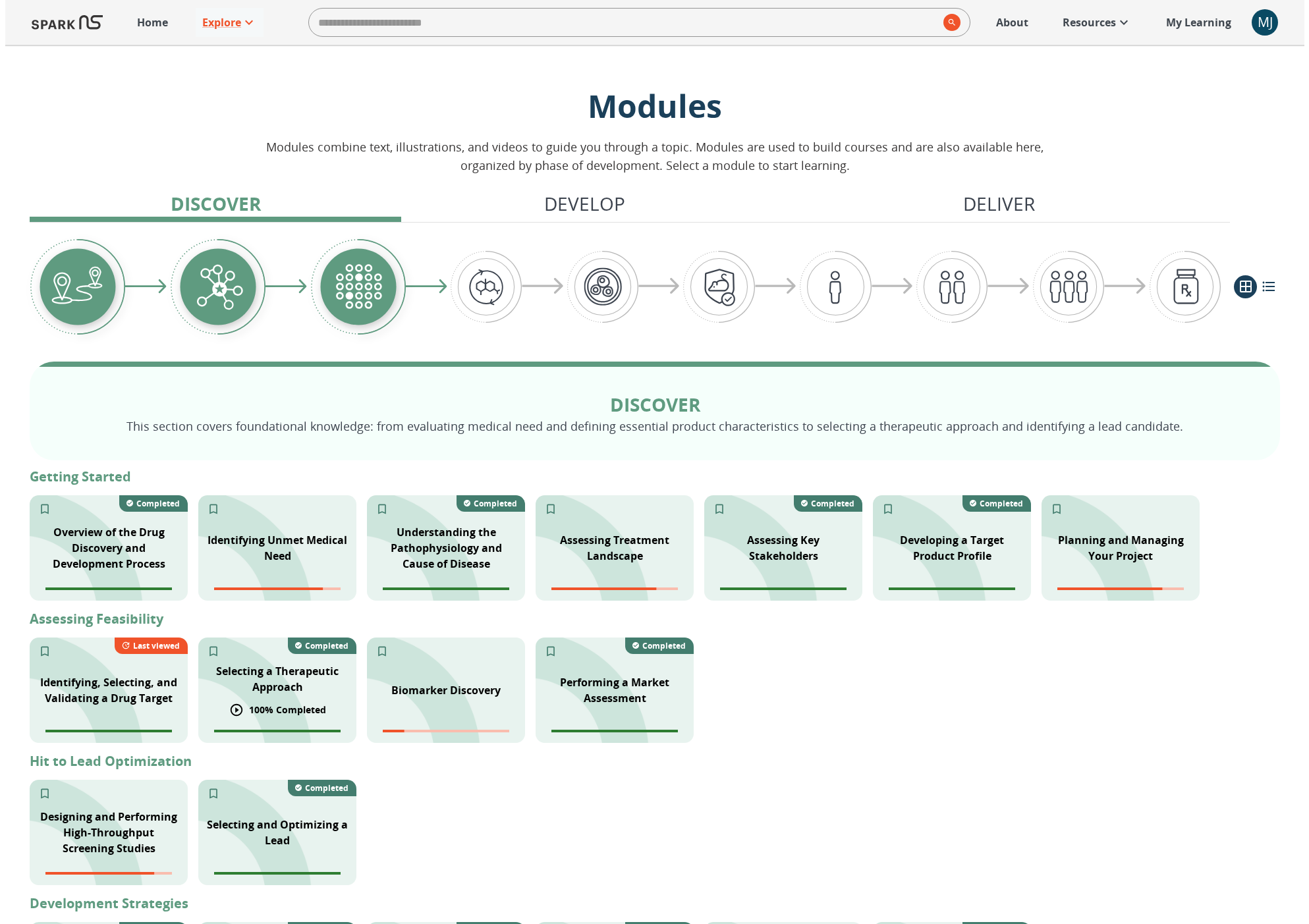
scroll to position [17, 0]
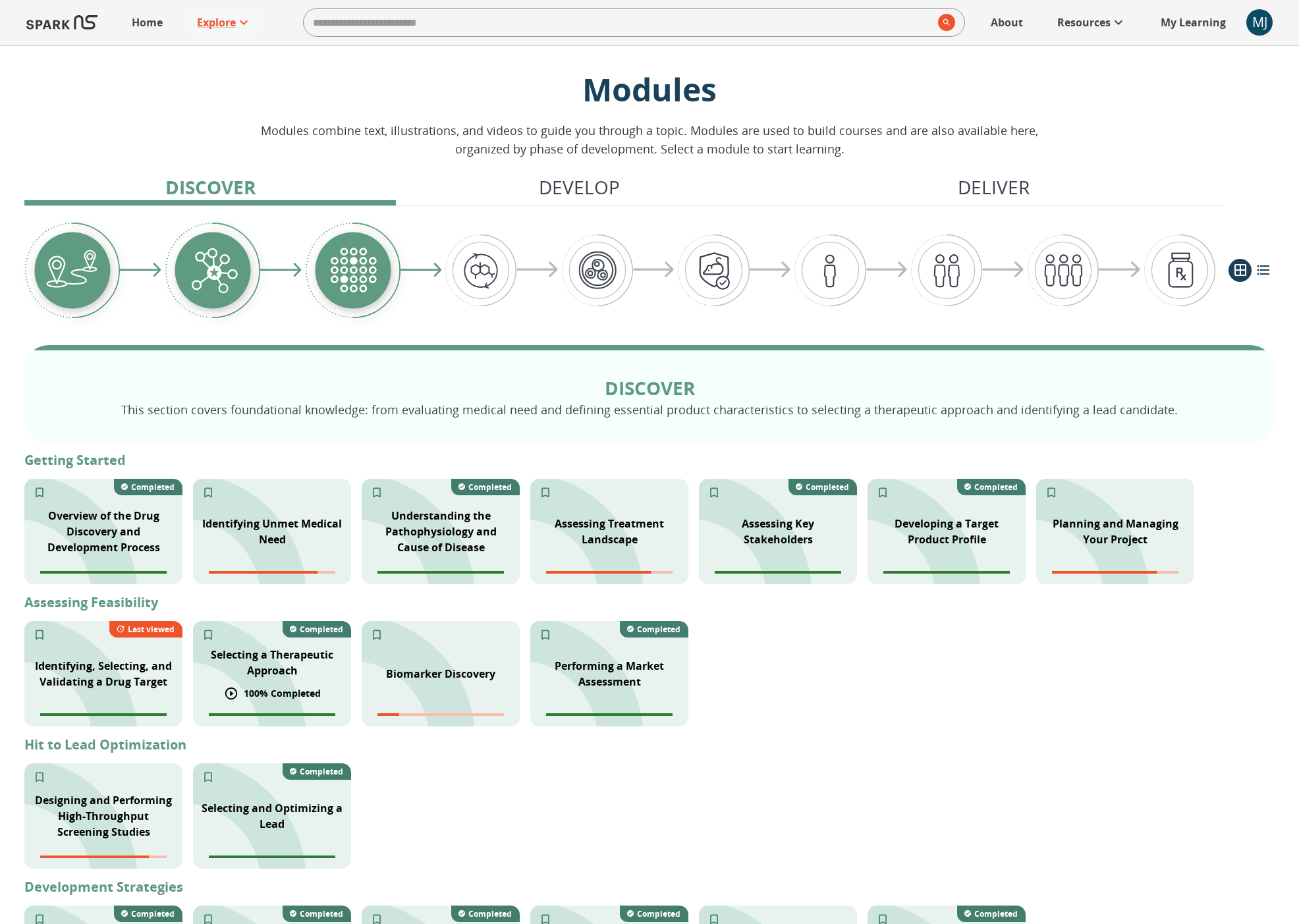
click at [278, 662] on p "Selecting a Therapeutic Approach" at bounding box center [272, 662] width 142 height 32
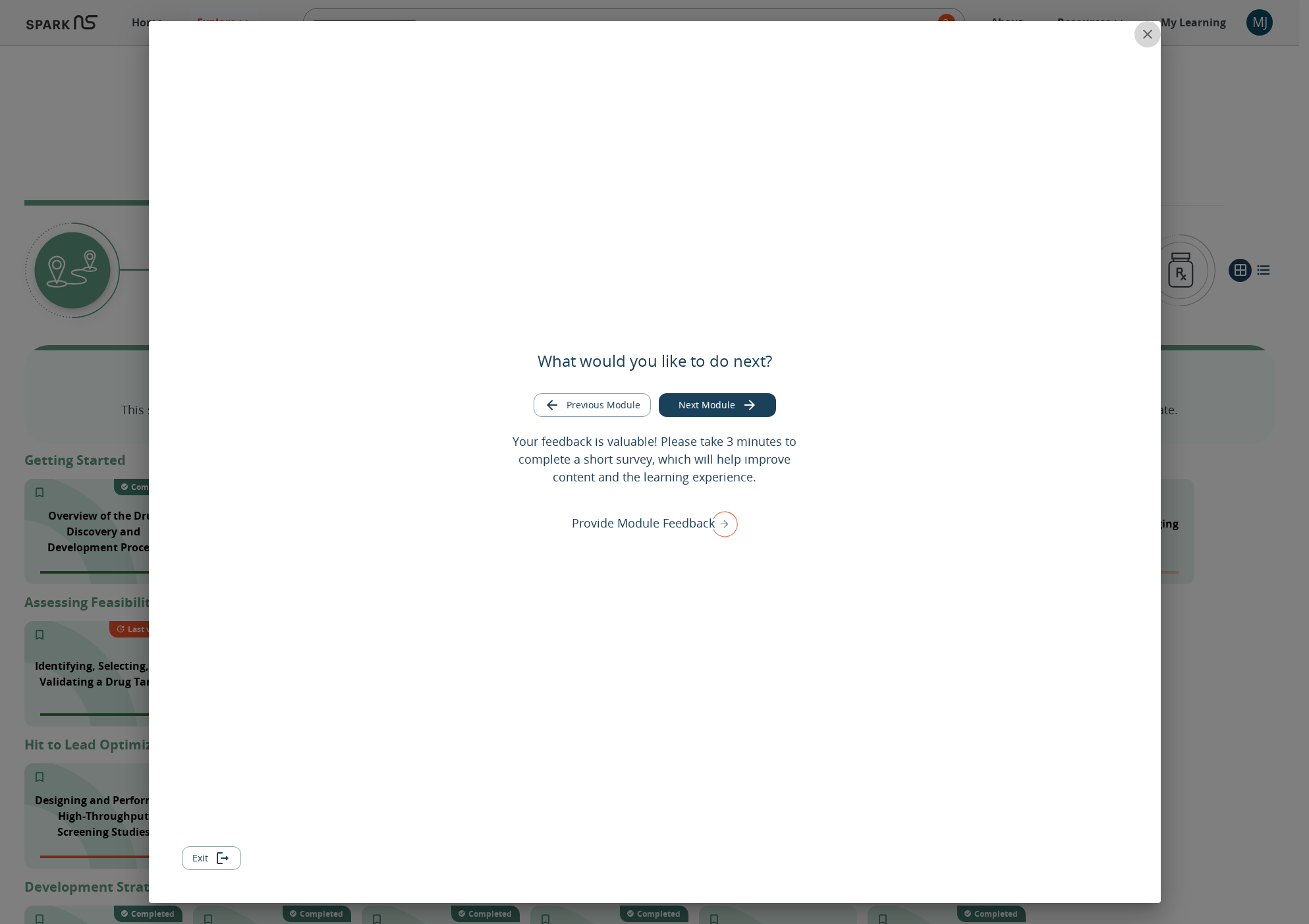
click at [1144, 34] on icon "close" at bounding box center [1148, 34] width 16 height 16
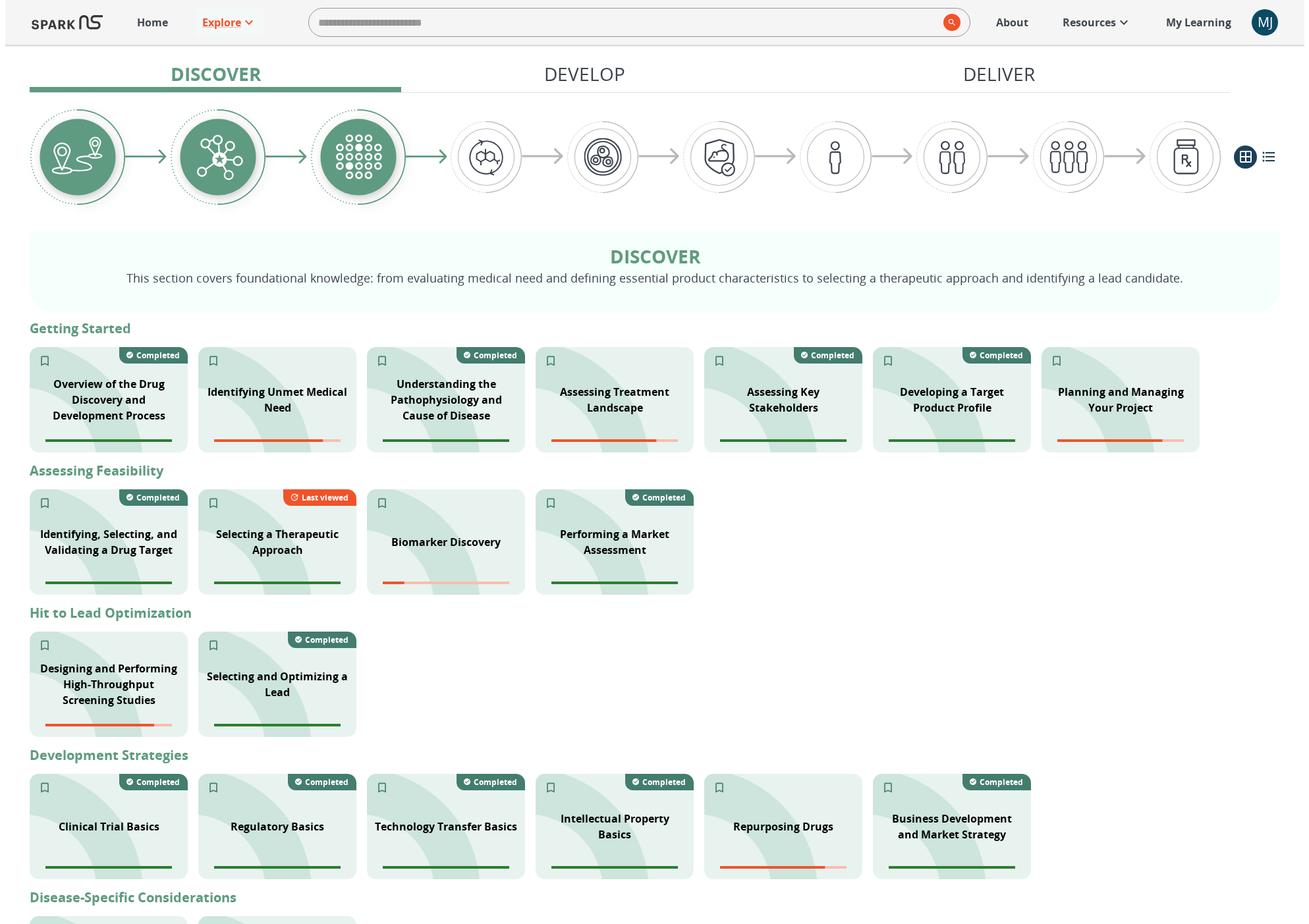
scroll to position [156, 0]
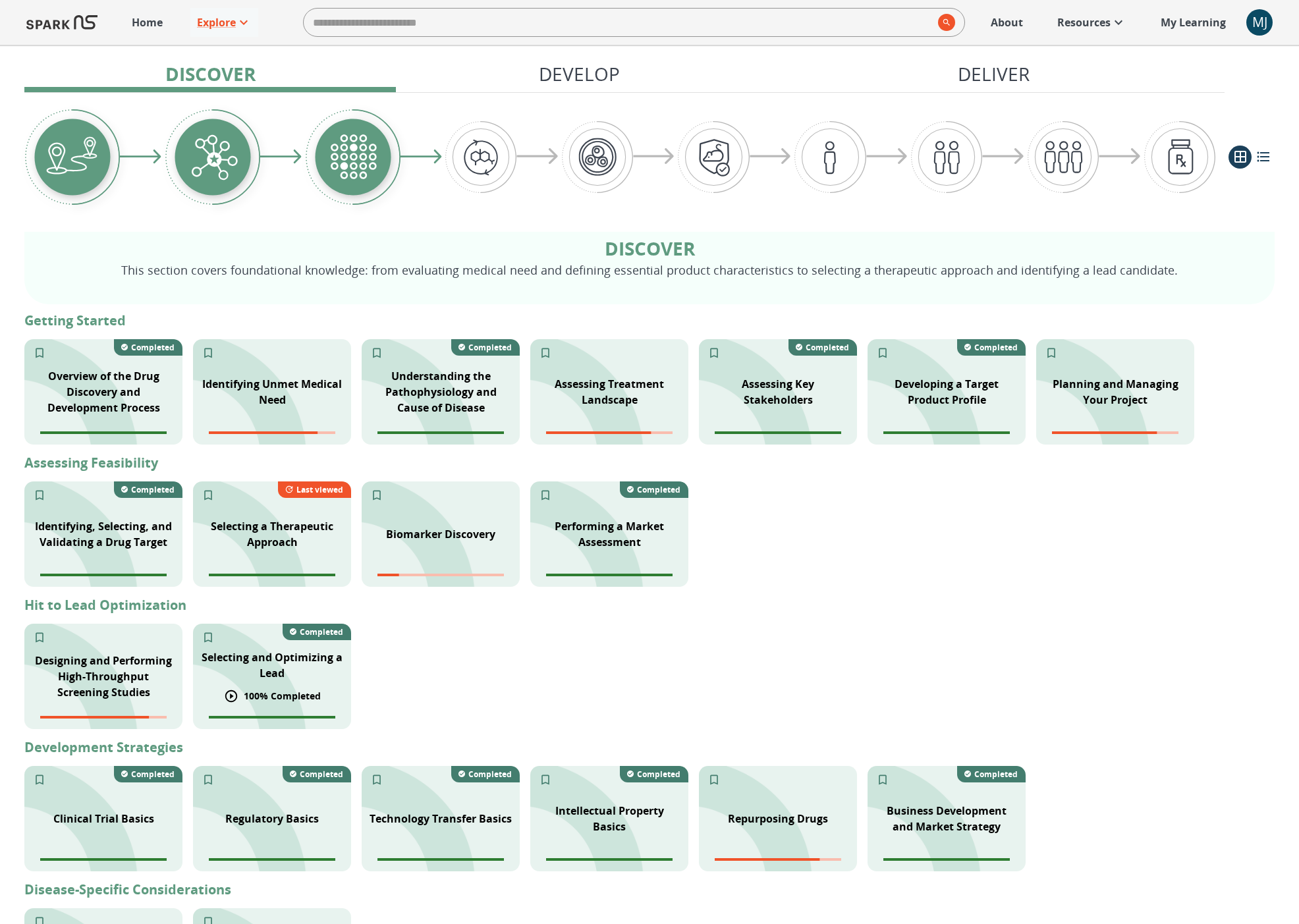
click at [237, 682] on div "Selecting and Optimizing a Lead" at bounding box center [272, 665] width 158 height 48
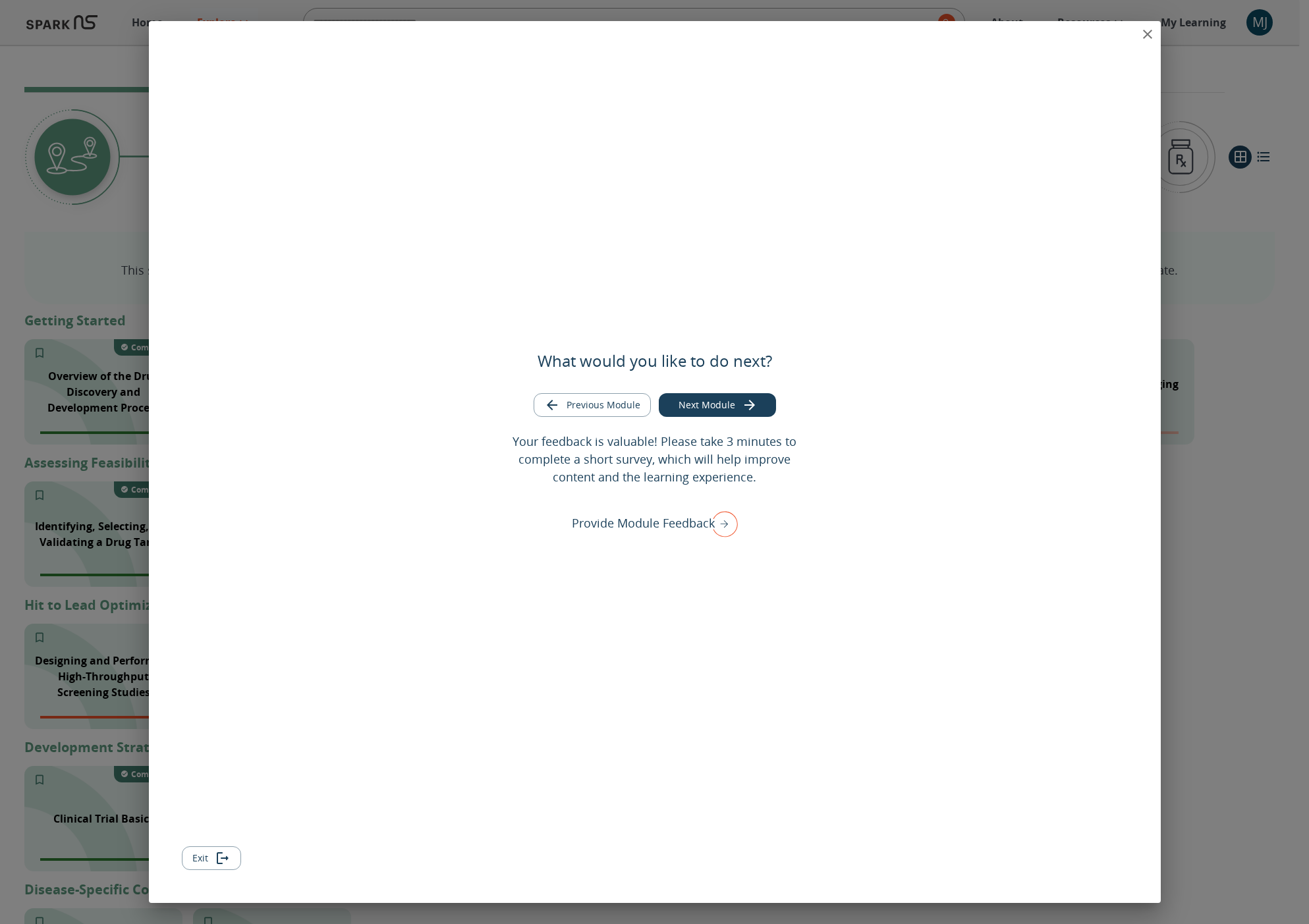
click at [1150, 34] on icon "close" at bounding box center [1148, 34] width 16 height 16
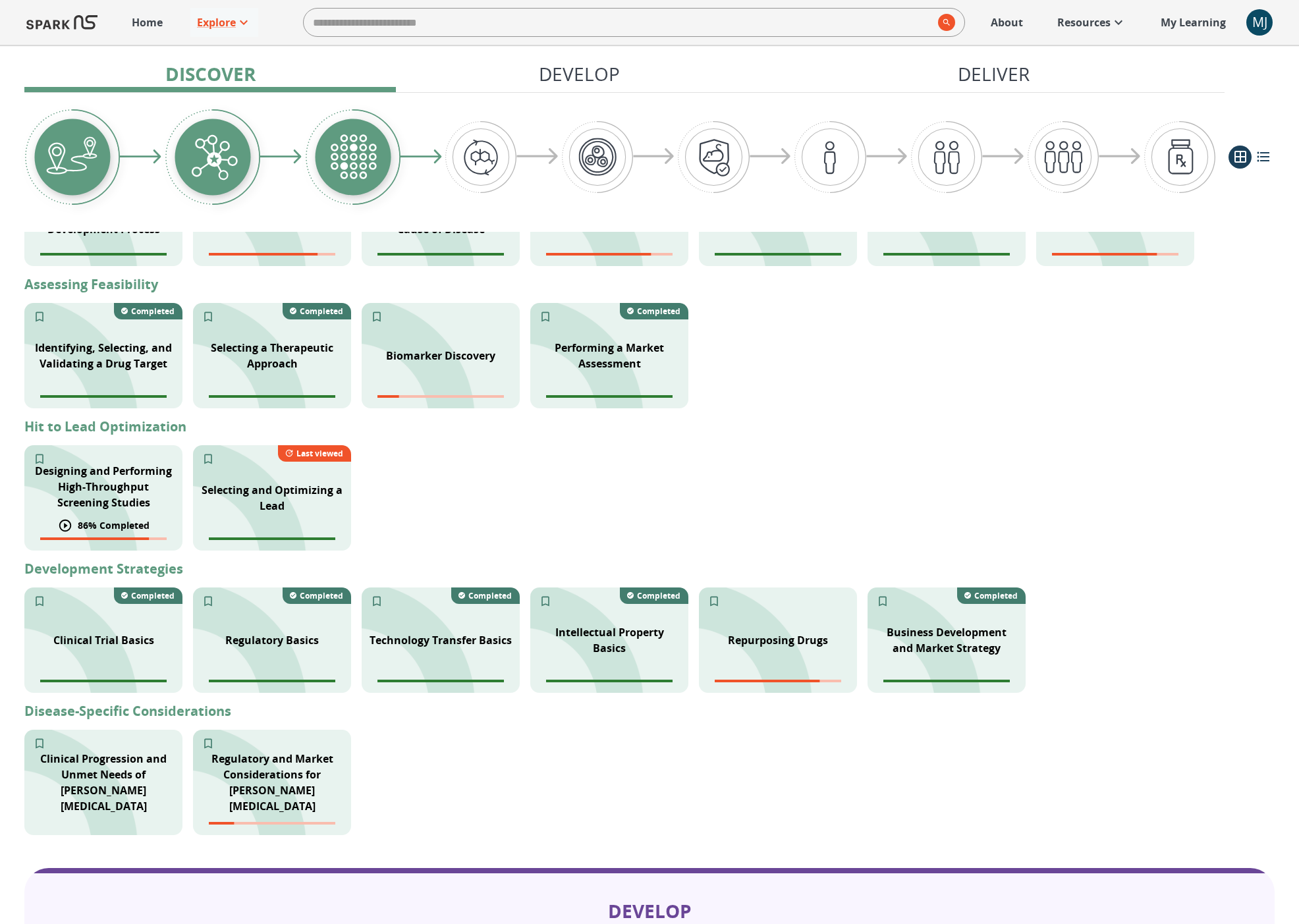
scroll to position [351, 0]
